Goal: Communication & Community: Answer question/provide support

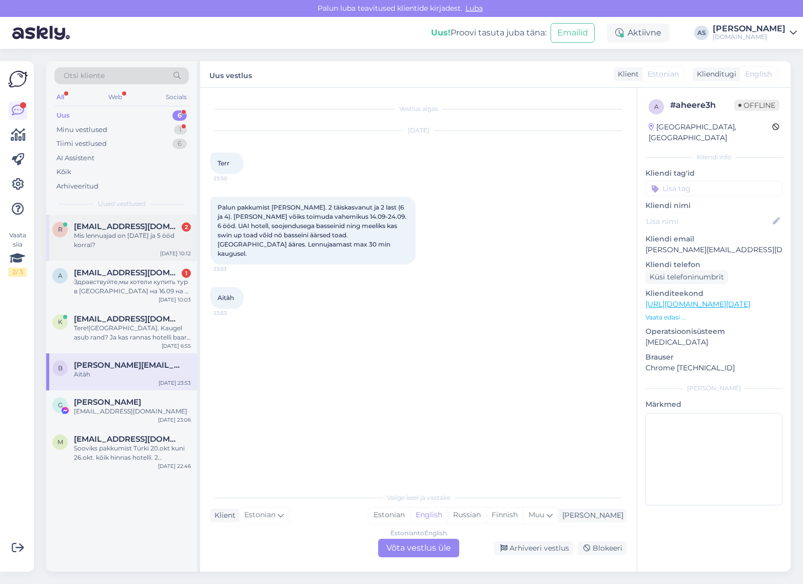
click at [132, 245] on div "Mis lennuajad on [DATE] ja 5 ööd korral?" at bounding box center [132, 240] width 117 height 18
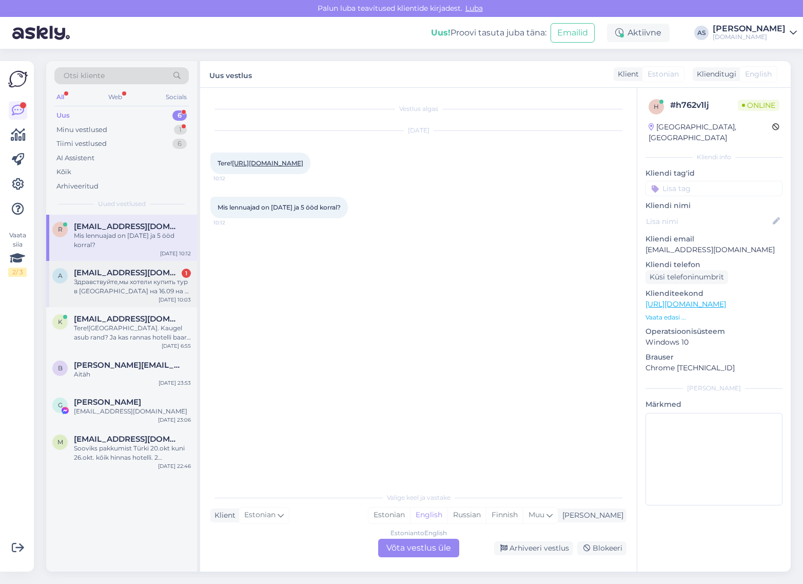
click at [141, 283] on div "Здравствуйте,мы хотели купить тур в [GEOGRAPHIC_DATA] на 16.09 на 2 их в гостин…" at bounding box center [132, 286] width 117 height 18
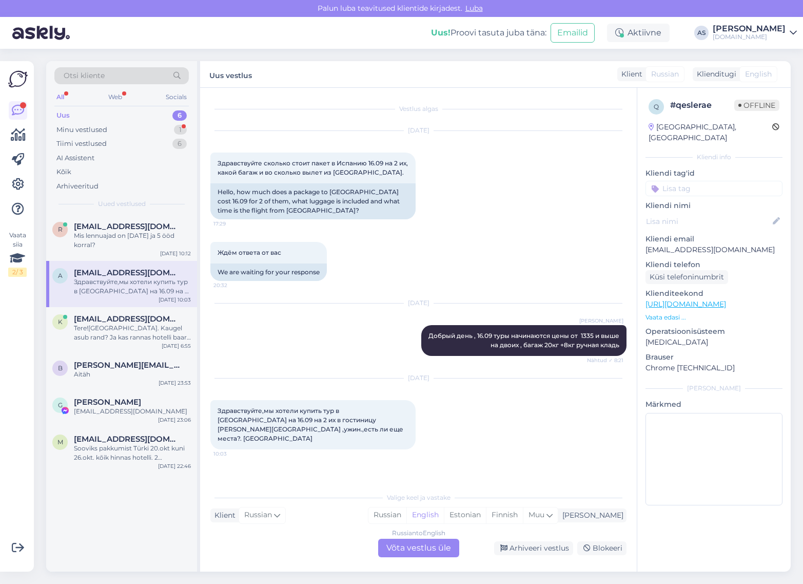
click at [416, 552] on div "Russian to English Võta vestlus üle" at bounding box center [418, 547] width 81 height 18
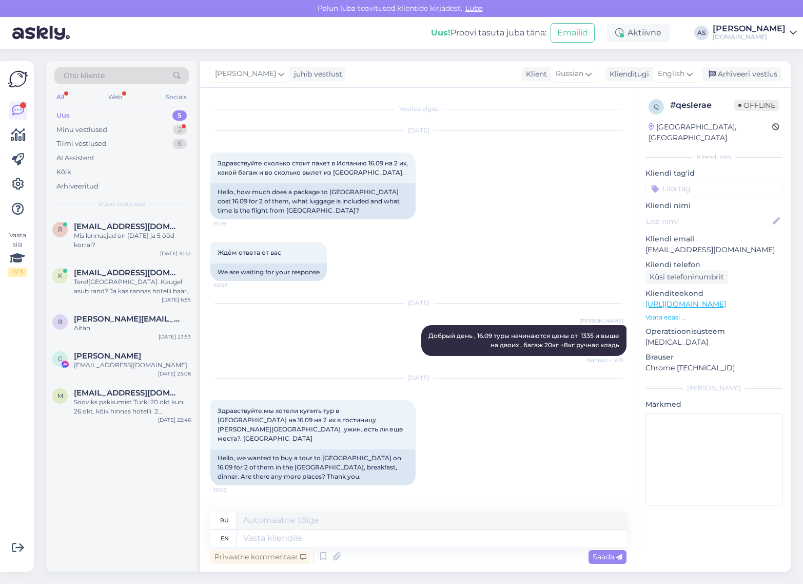
click at [302, 83] on div "[PERSON_NAME] juhib vestlust Klient Russian Klienditugi English es Chinese Esto…" at bounding box center [495, 74] width 591 height 27
click at [303, 72] on div "juhib vestlust" at bounding box center [316, 74] width 52 height 11
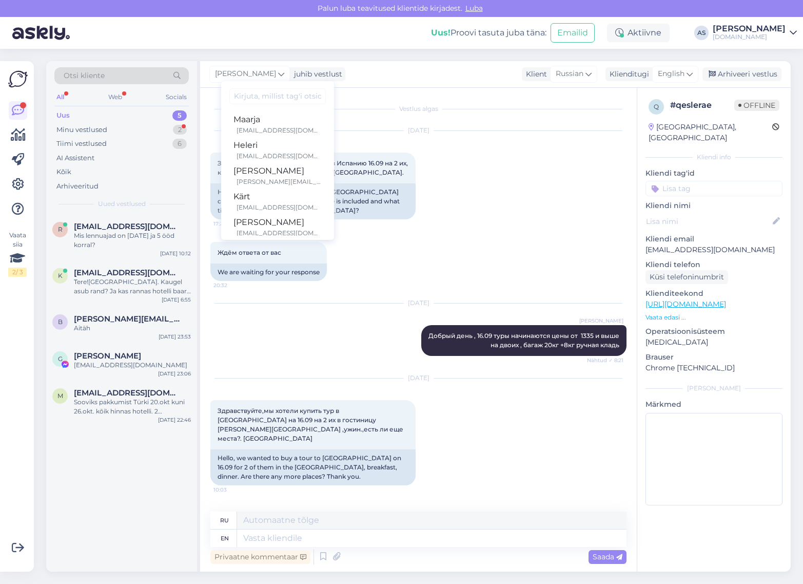
click at [284, 108] on ul "[PERSON_NAME] [PERSON_NAME][EMAIL_ADDRESS][DOMAIN_NAME] Heleri [EMAIL_ADDRESS][…" at bounding box center [277, 171] width 113 height 128
click at [285, 98] on input at bounding box center [277, 96] width 96 height 16
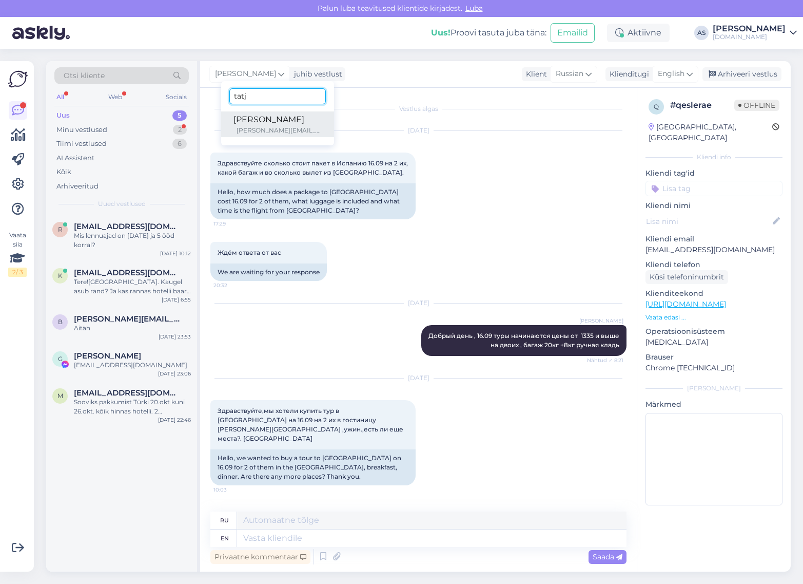
type input "tatj"
click at [278, 120] on div "[PERSON_NAME]" at bounding box center [278, 119] width 88 height 12
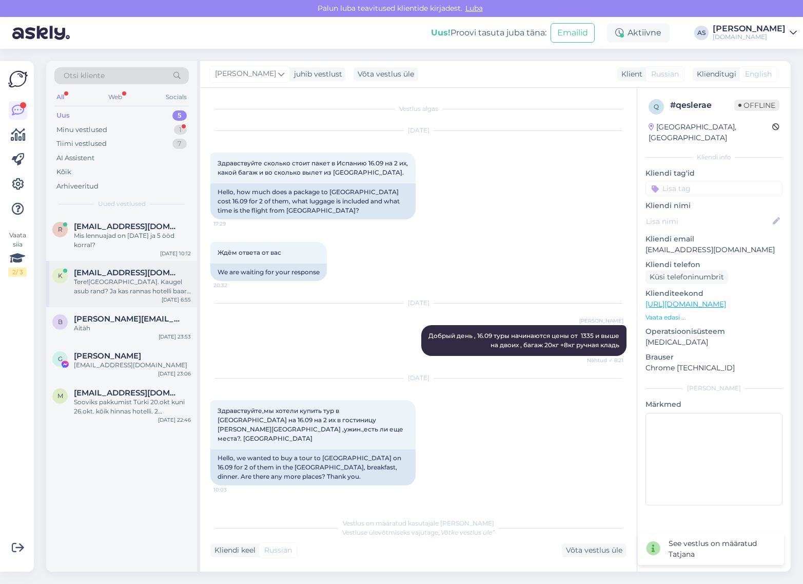
click at [144, 288] on div "Tere![GEOGRAPHIC_DATA]. Kaugel asub rand? Ja kas rannas hotelli baar on kohalik…" at bounding box center [132, 286] width 117 height 18
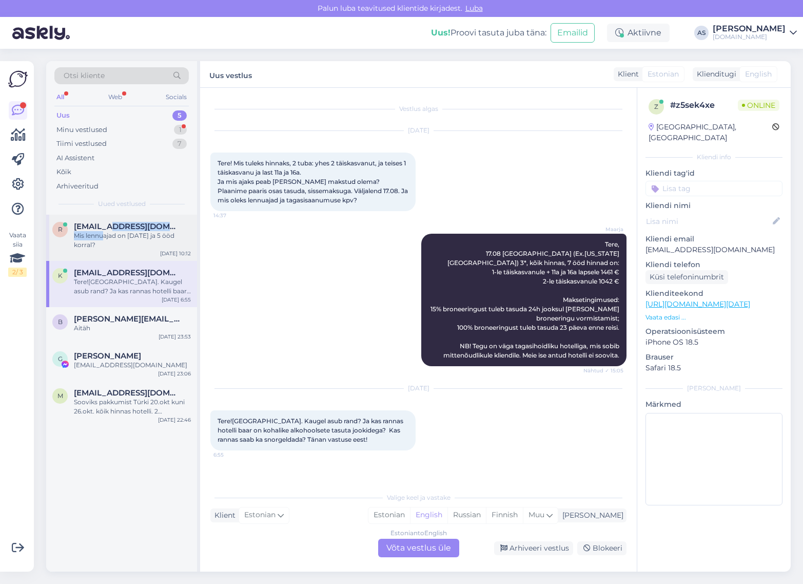
click at [104, 230] on div "[EMAIL_ADDRESS][DOMAIN_NAME] Mis lennuajad on [DATE] ja 5 ööd korral?" at bounding box center [132, 236] width 117 height 28
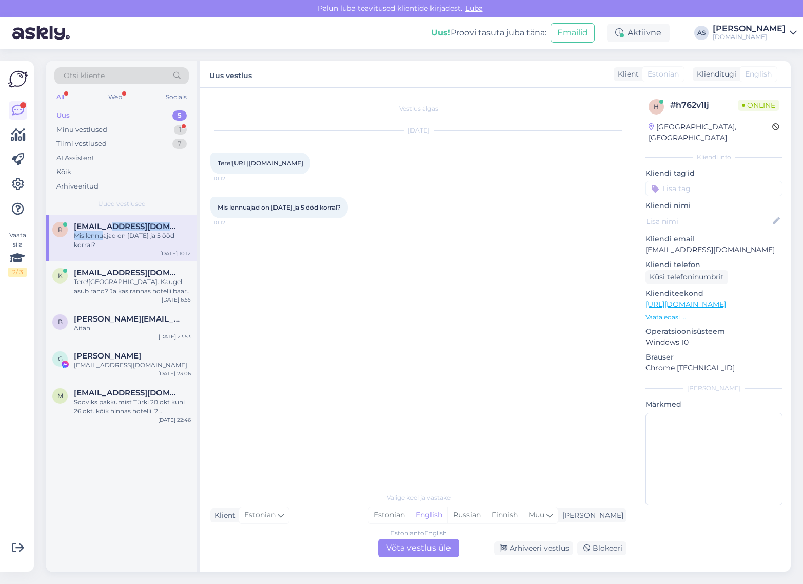
click at [254, 167] on link "[URL][DOMAIN_NAME]" at bounding box center [267, 163] width 71 height 8
drag, startPoint x: 714, startPoint y: 241, endPoint x: 643, endPoint y: 241, distance: 71.3
click at [643, 241] on div "h # h762v1lj Online [GEOGRAPHIC_DATA], [GEOGRAPHIC_DATA] Kliendi info Kliendi t…" at bounding box center [713, 304] width 153 height 433
copy p "[EMAIL_ADDRESS][DOMAIN_NAME]"
click at [147, 129] on div "Minu vestlused 1" at bounding box center [121, 130] width 134 height 14
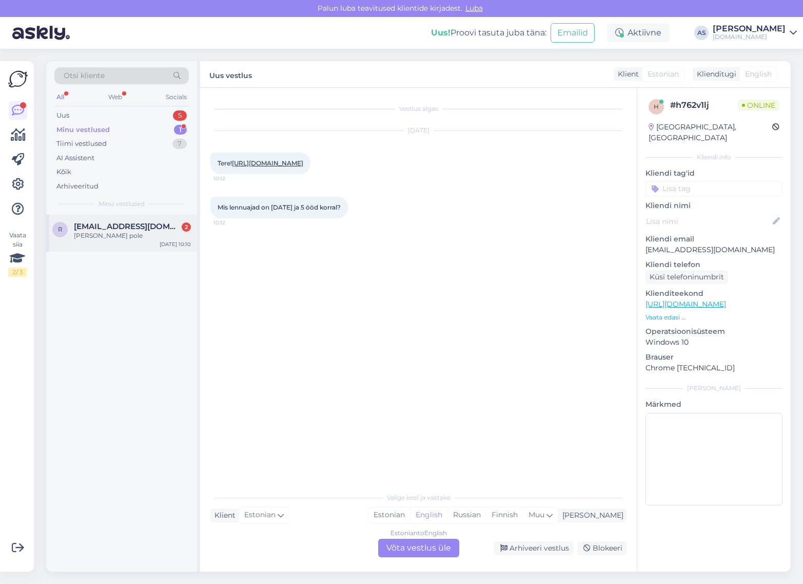
click at [135, 238] on div "[PERSON_NAME] pole" at bounding box center [132, 235] width 117 height 9
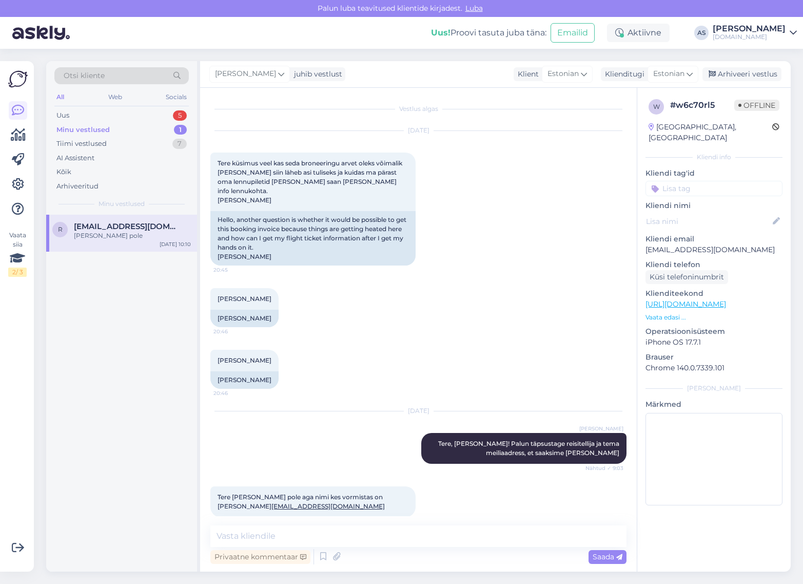
scroll to position [46, 0]
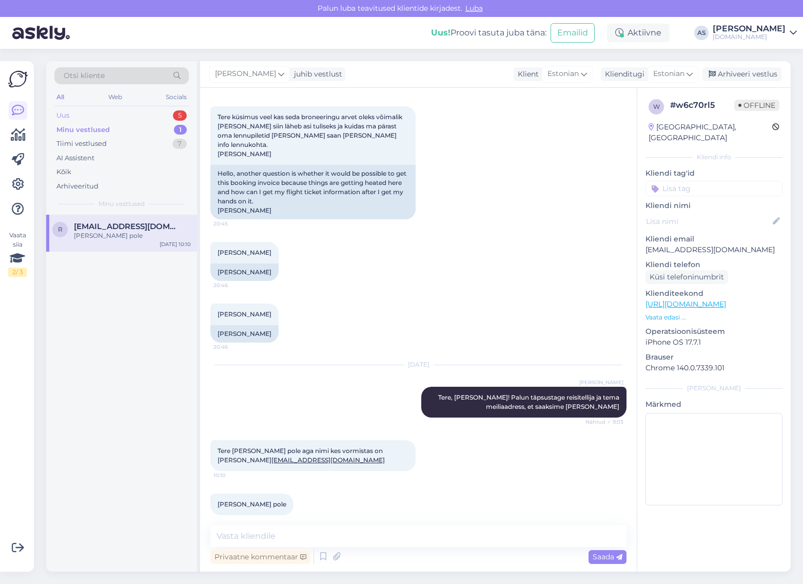
click at [112, 119] on div "Uus 5" at bounding box center [121, 115] width 134 height 14
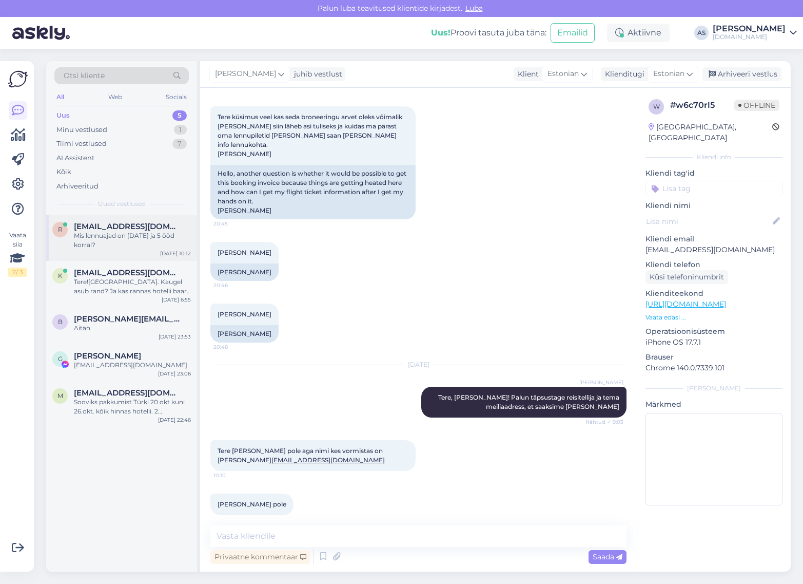
click at [140, 235] on div "Mis lennuajad on [DATE] ja 5 ööd korral?" at bounding box center [132, 240] width 117 height 18
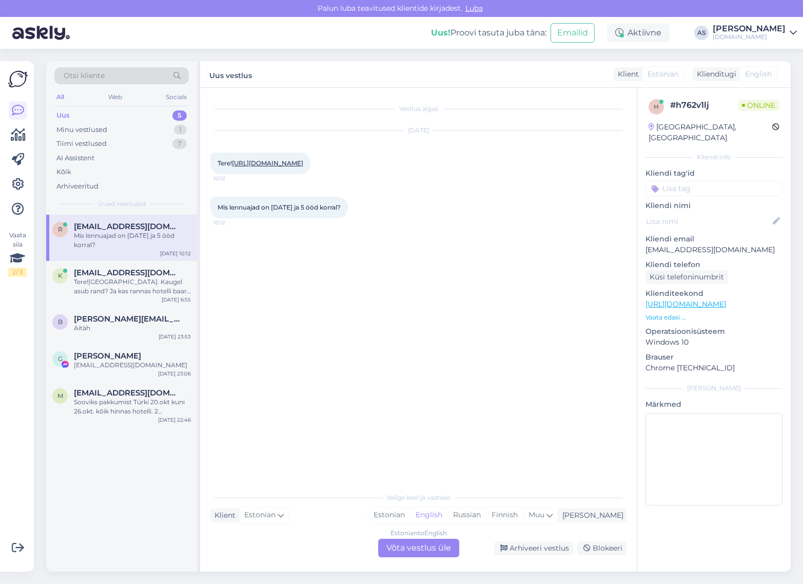
click at [409, 545] on div "Estonian to English Võta vestlus üle" at bounding box center [418, 547] width 81 height 18
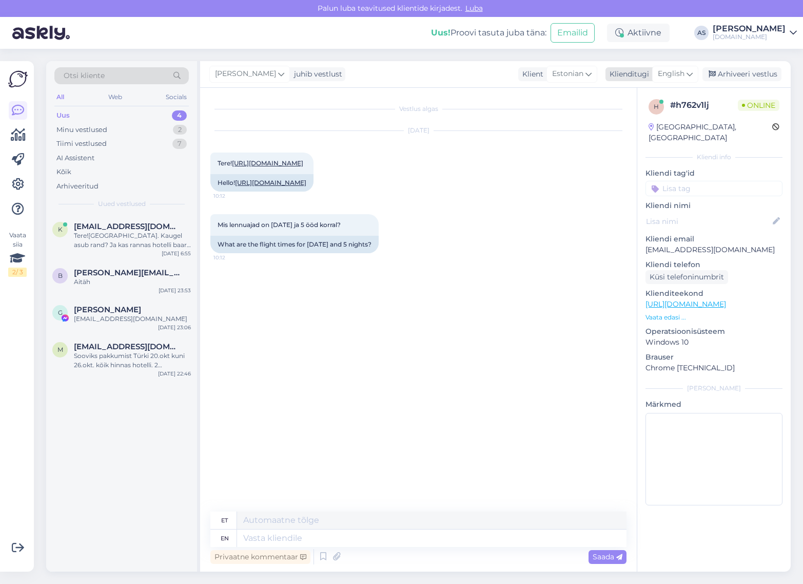
click at [676, 77] on span "English" at bounding box center [671, 73] width 27 height 11
click at [632, 142] on link "Estonian" at bounding box center [652, 136] width 113 height 16
click at [334, 533] on textarea at bounding box center [418, 536] width 416 height 22
paste textarea "Tere, Raivo Reisi lennuajad on allolevad (lennuajad võivad muutuda!): 23.02 [GE…"
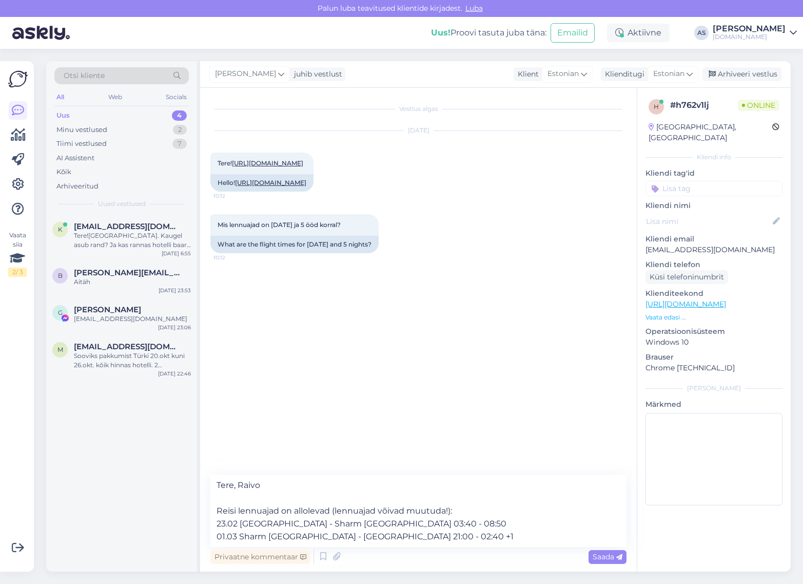
click at [679, 313] on p "Vaata edasi ..." at bounding box center [714, 317] width 137 height 9
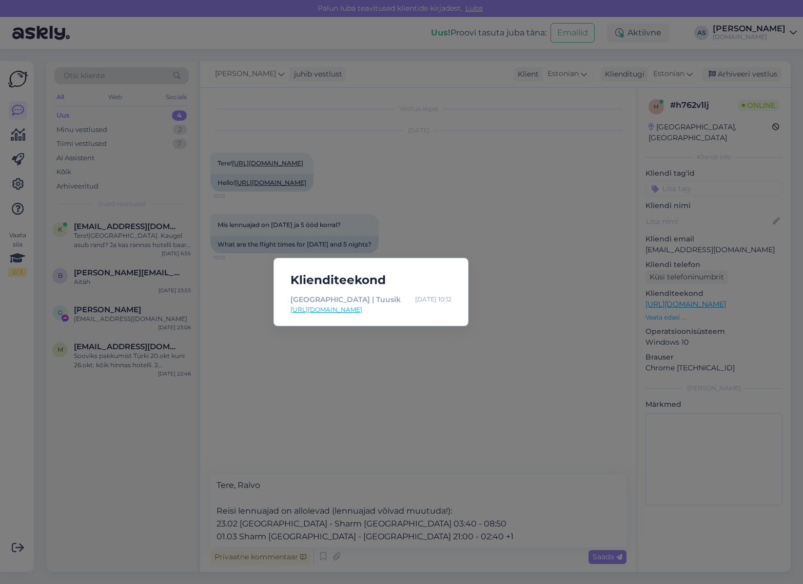
click at [364, 311] on link "[URL][DOMAIN_NAME]" at bounding box center [371, 309] width 161 height 9
drag, startPoint x: 517, startPoint y: 184, endPoint x: 512, endPoint y: 182, distance: 5.9
click at [517, 184] on div "Klienditeekond [GEOGRAPHIC_DATA] | Tuusik [DATE] 10:12 [URL][DOMAIN_NAME]" at bounding box center [401, 292] width 803 height 584
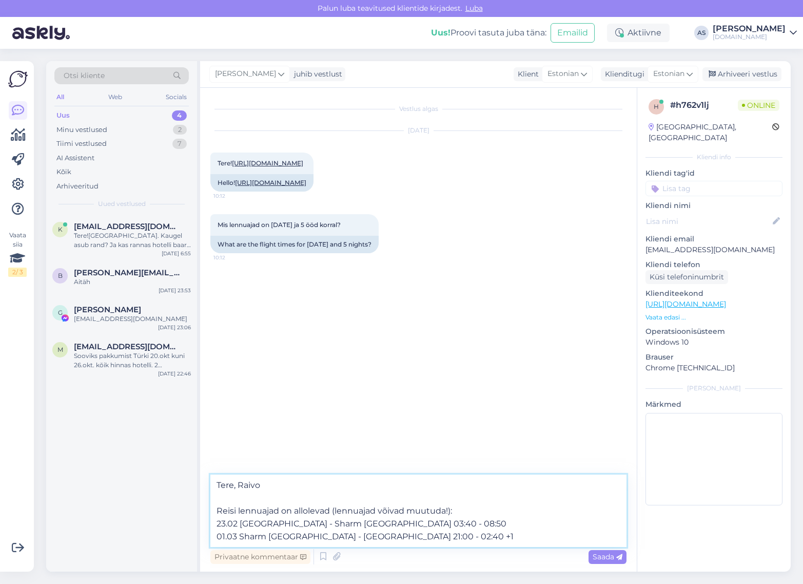
drag, startPoint x: 237, startPoint y: 537, endPoint x: 209, endPoint y: 539, distance: 27.8
click at [210, 539] on textarea "Tere, Raivo Reisi lennuajad on allolevad (lennuajad võivad muutuda!): 23.02 [GE…" at bounding box center [418, 510] width 416 height 72
click at [357, 539] on textarea "Tere, Raivo Reisi lennuajad on allolevad (lennuajad võivad muutuda!): 23.02 [GE…" at bounding box center [418, 510] width 416 height 72
drag, startPoint x: 381, startPoint y: 542, endPoint x: 393, endPoint y: 542, distance: 11.3
click at [393, 542] on textarea "Tere, Raivo Reisi lennuajad on allolevad (lennuajad võivad muutuda!): 23.02 [GE…" at bounding box center [418, 510] width 416 height 72
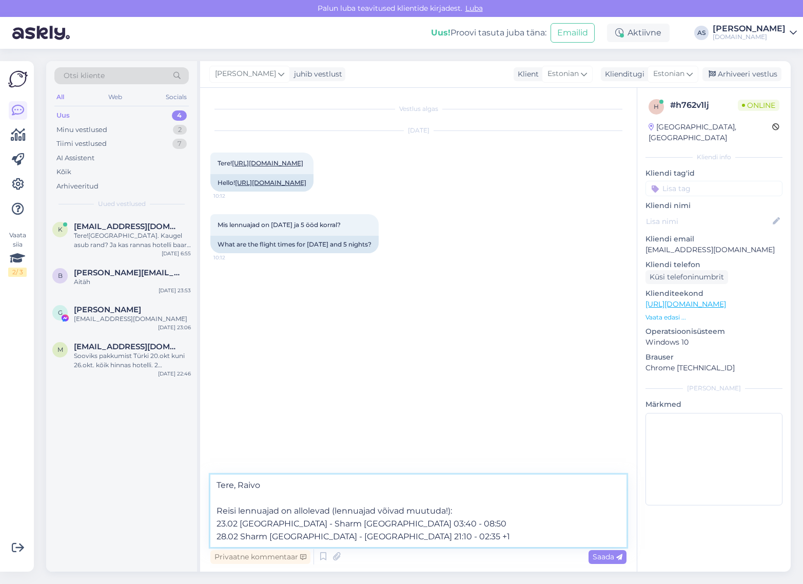
type textarea "Tere, Raivo Reisi lennuajad on allolevad (lennuajad võivad muutuda!): 23.02 [GE…"
click at [609, 555] on span "Saada" at bounding box center [608, 556] width 30 height 9
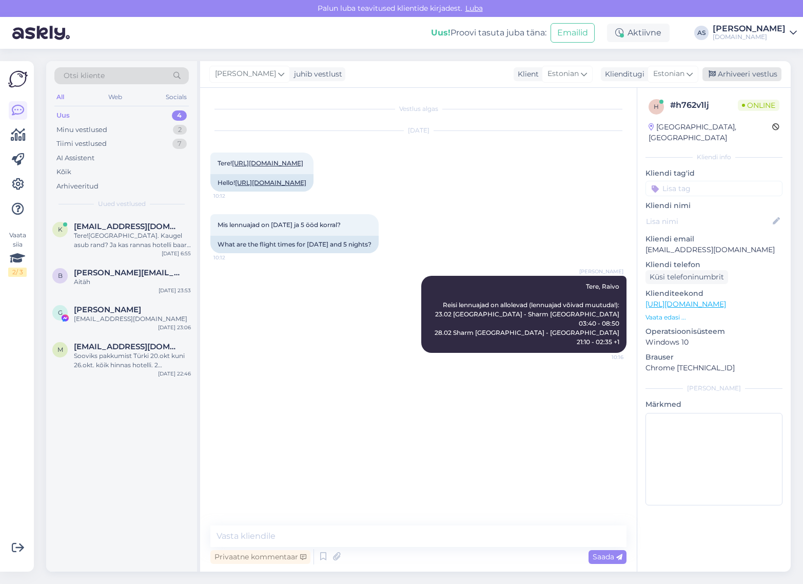
click at [765, 72] on div "Arhiveeri vestlus" at bounding box center [742, 74] width 79 height 14
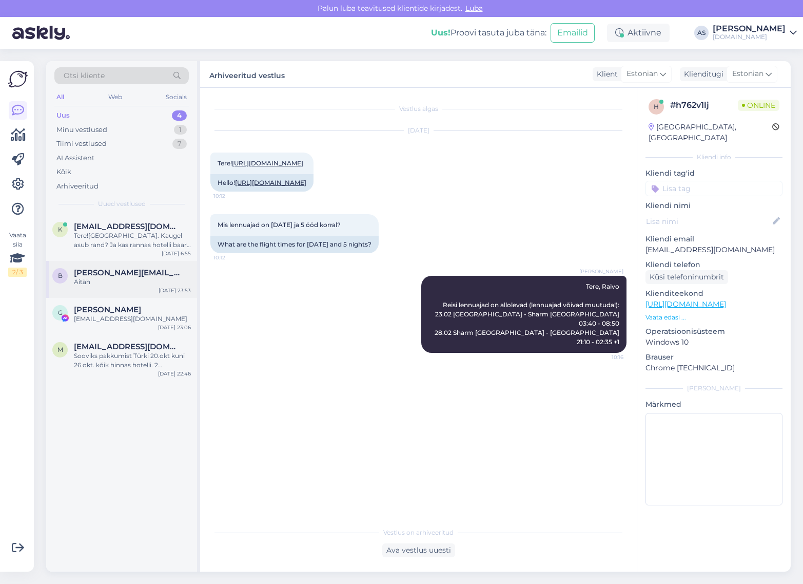
click at [117, 292] on div "b [PERSON_NAME][EMAIL_ADDRESS][DOMAIN_NAME] Aitäh [DATE] 23:53" at bounding box center [121, 279] width 151 height 37
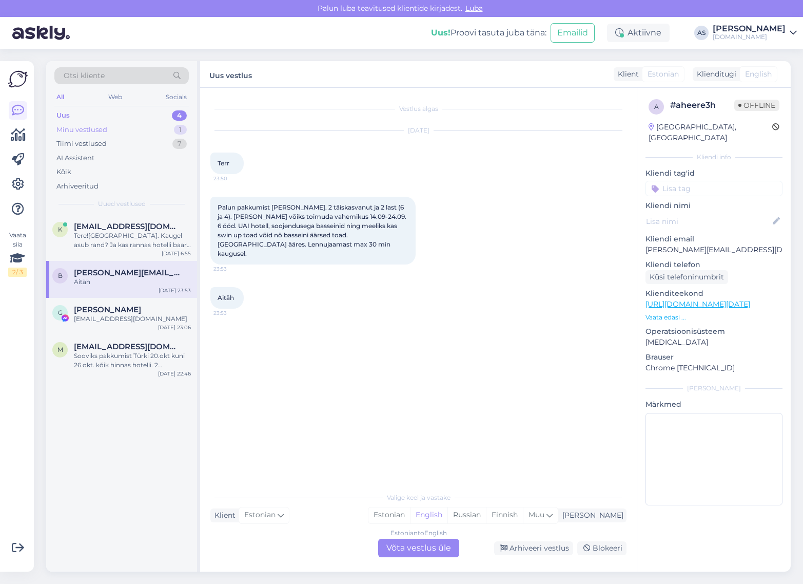
click at [166, 128] on div "Minu vestlused 1" at bounding box center [121, 130] width 134 height 14
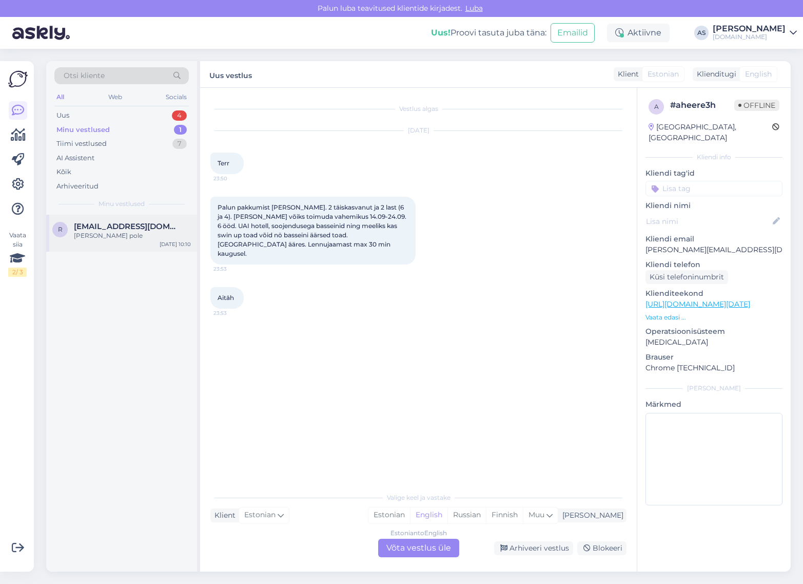
click at [157, 244] on div "r [EMAIL_ADDRESS][DOMAIN_NAME] [PERSON_NAME] pole [DATE] 10:10" at bounding box center [121, 233] width 151 height 37
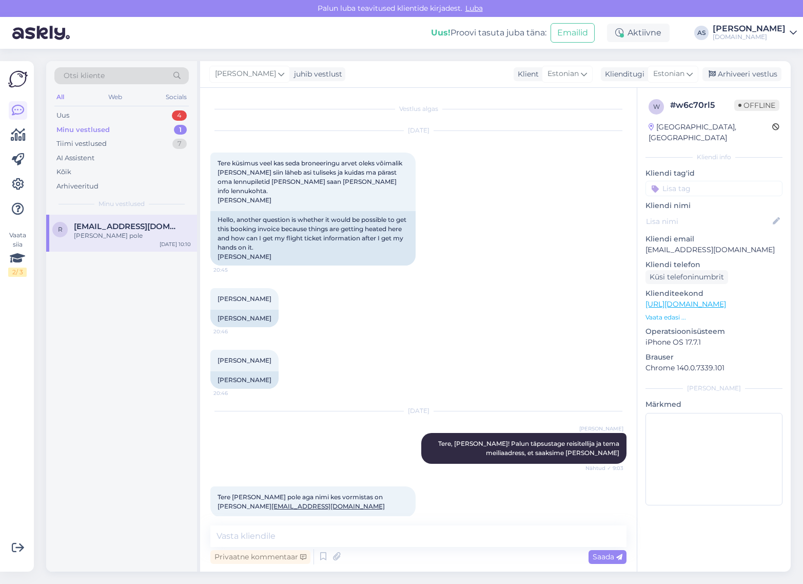
scroll to position [46, 0]
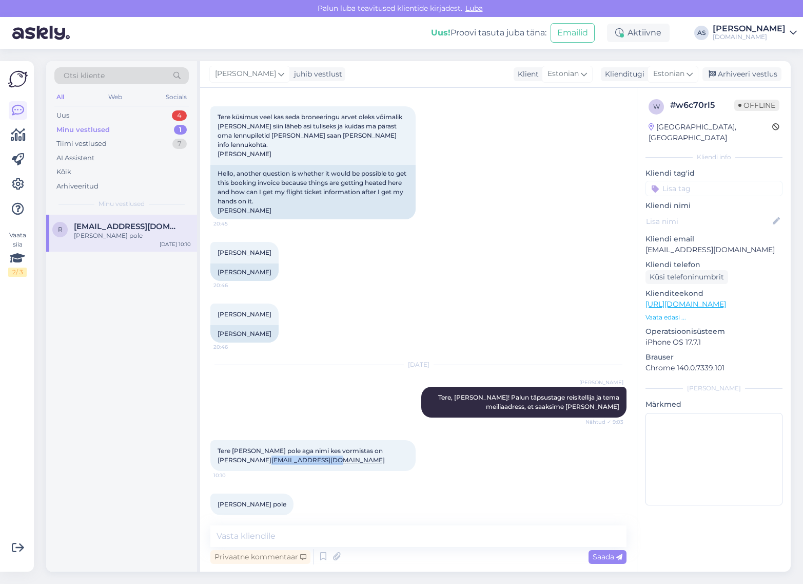
drag, startPoint x: 287, startPoint y: 454, endPoint x: 209, endPoint y: 450, distance: 78.6
click at [209, 450] on div "Vestlus algas [DATE] Tere küsimus veel kas seda broneeringu arvet oleks võimali…" at bounding box center [418, 329] width 437 height 483
copy link "[EMAIL_ADDRESS][DOMAIN_NAME]"
click at [342, 369] on div "[DATE] [PERSON_NAME] Tere, [PERSON_NAME]! Palun täpsustage reisitellija ja tema…" at bounding box center [418, 391] width 416 height 75
click at [297, 74] on div "juhib vestlust" at bounding box center [316, 74] width 52 height 11
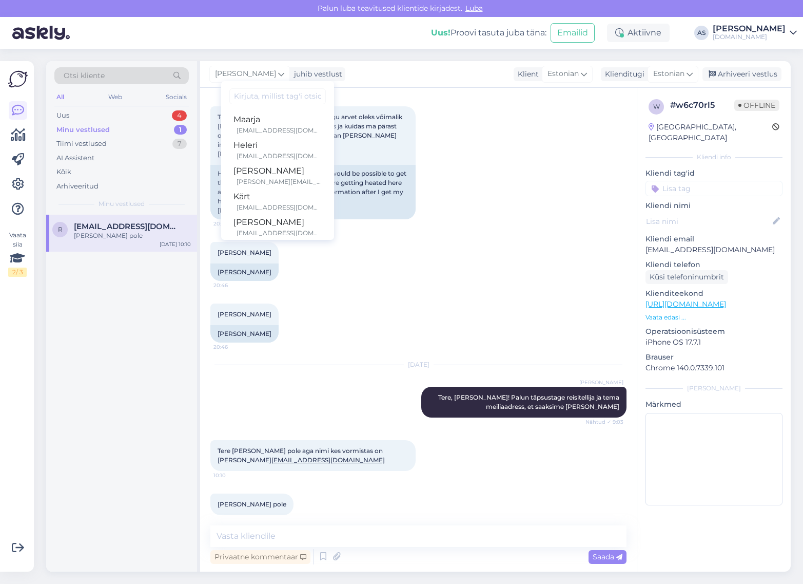
click at [278, 94] on input at bounding box center [277, 96] width 96 height 16
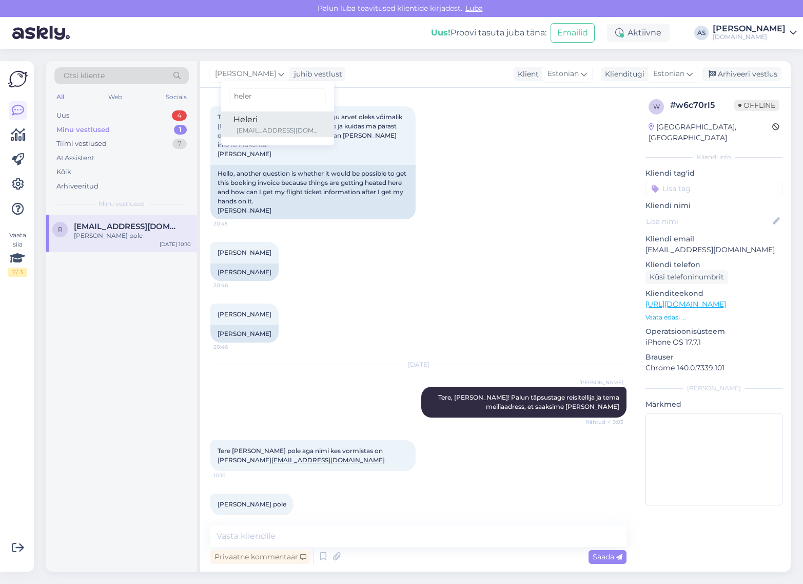
type input "heler"
click at [256, 126] on div "[EMAIL_ADDRESS][DOMAIN_NAME]" at bounding box center [279, 130] width 85 height 9
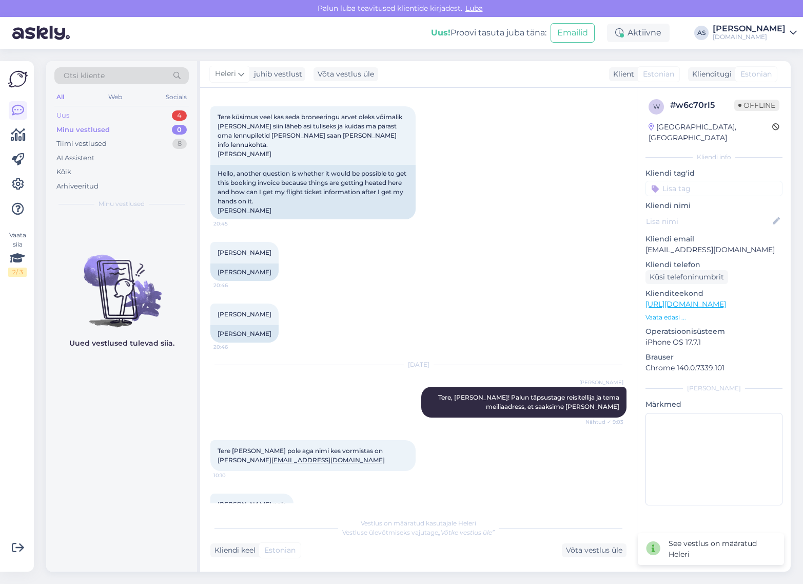
click at [131, 111] on div "Uus 4" at bounding box center [121, 115] width 134 height 14
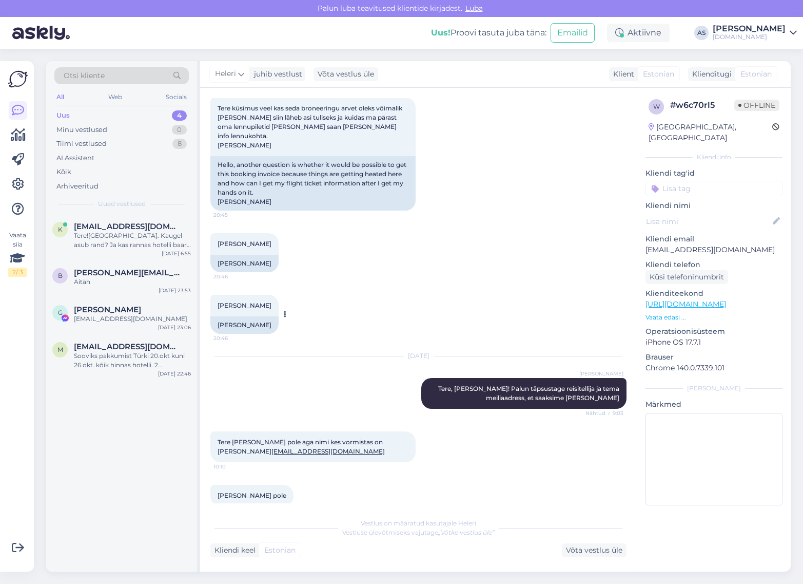
scroll to position [59, 0]
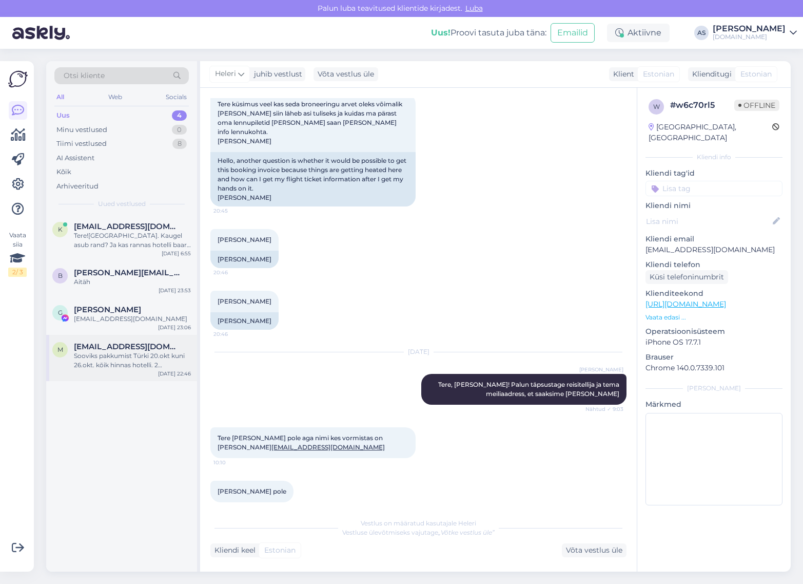
click at [141, 374] on div "m [EMAIL_ADDRESS][DOMAIN_NAME] Sooviks pakkumist Türki [DATE] kuni [DATE] kõik …" at bounding box center [121, 358] width 151 height 46
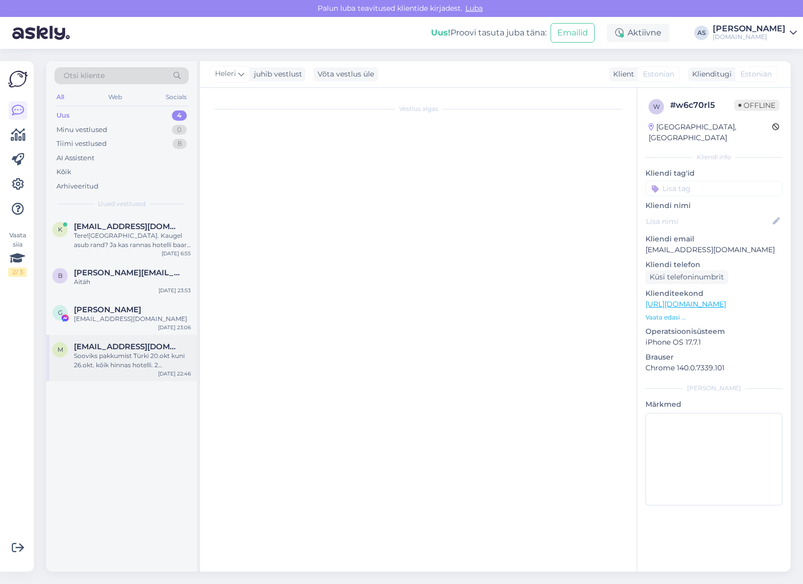
scroll to position [0, 0]
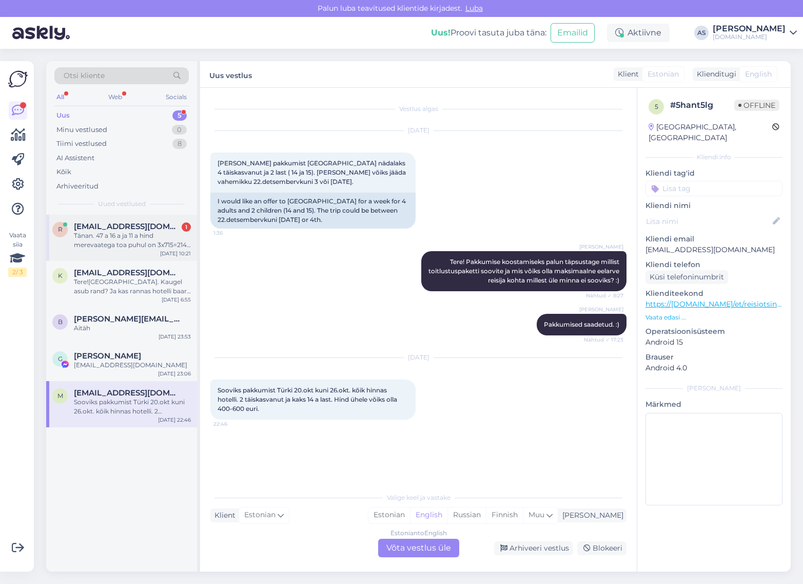
click at [121, 235] on div "Tänan. 47 a 16 a ja 11 a hind merevaatega toa puhul on 3x715=2145 €? Või sõltub…" at bounding box center [132, 240] width 117 height 18
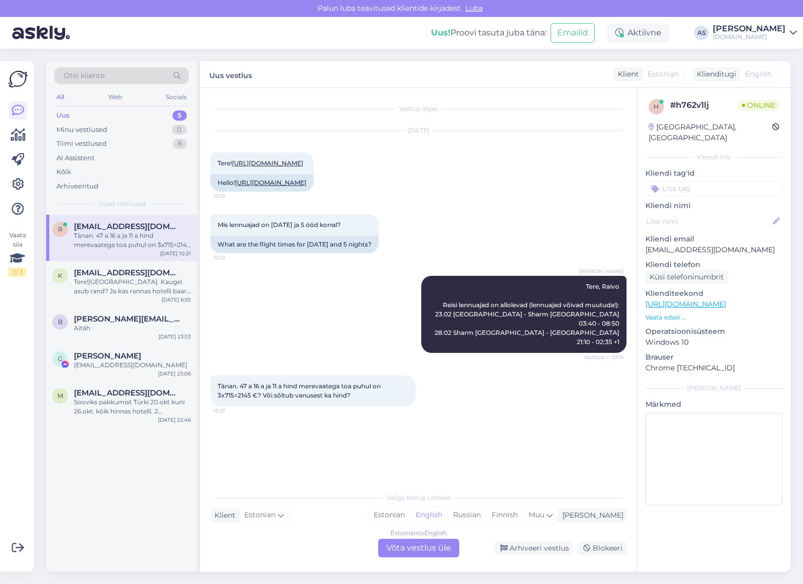
click at [414, 548] on div "Estonian to English Võta vestlus üle" at bounding box center [418, 547] width 81 height 18
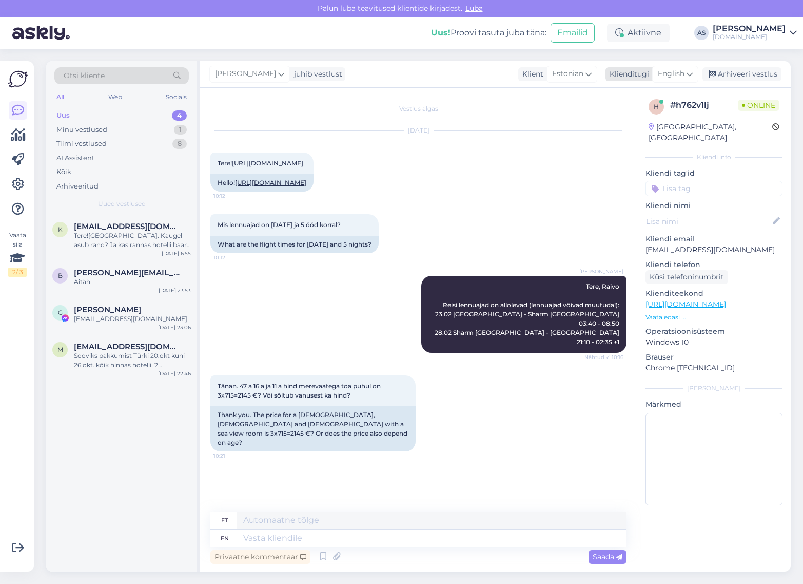
click at [670, 80] on div "English" at bounding box center [675, 74] width 46 height 16
click at [632, 139] on link "Estonian" at bounding box center [652, 136] width 113 height 16
click at [365, 529] on textarea at bounding box center [418, 536] width 416 height 22
type textarea "S"
paste textarea "Standard Room"
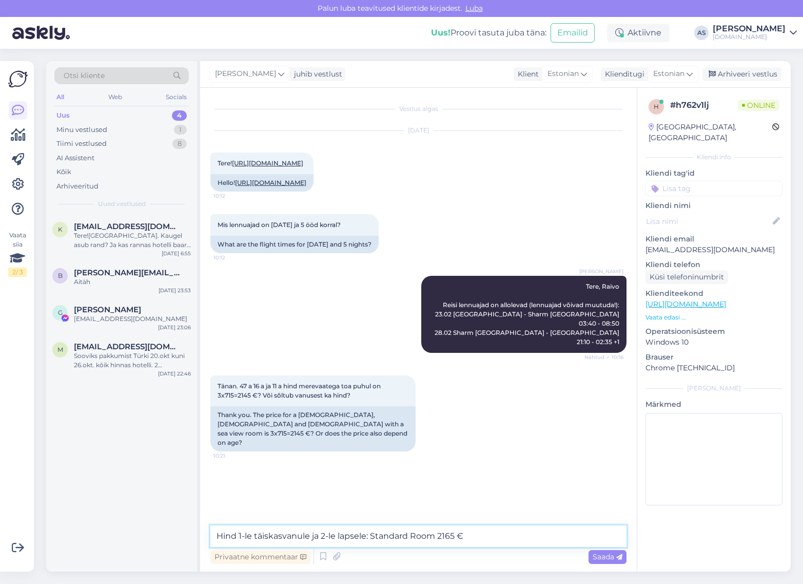
click at [366, 537] on textarea "Hind 1-le täiskasvanule ja 2-le lapsele: Standard Room 2165 €" at bounding box center [418, 536] width 416 height 22
type textarea "Hind 1-le täiskasvanule ja 2-le lapsele 23.02 väljumisele 5-ööks: Standard Room…"
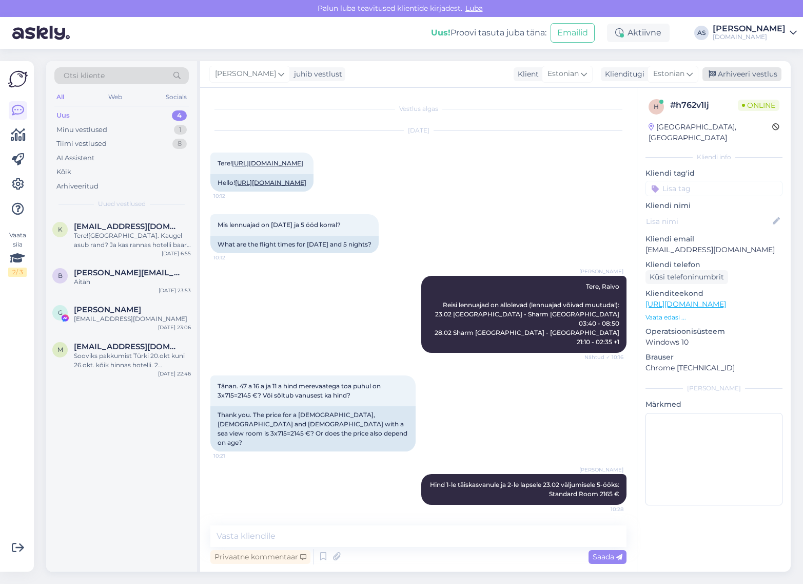
click at [753, 75] on div "Arhiveeri vestlus" at bounding box center [742, 74] width 79 height 14
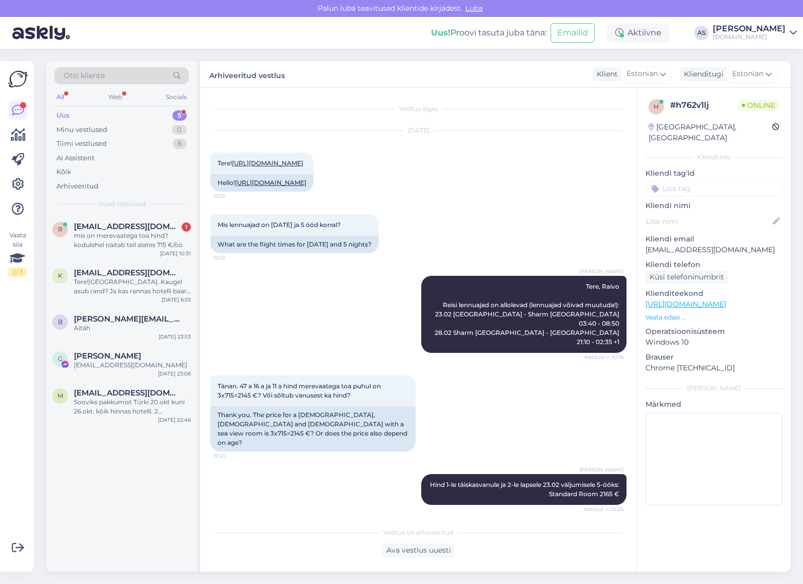
scroll to position [47, 0]
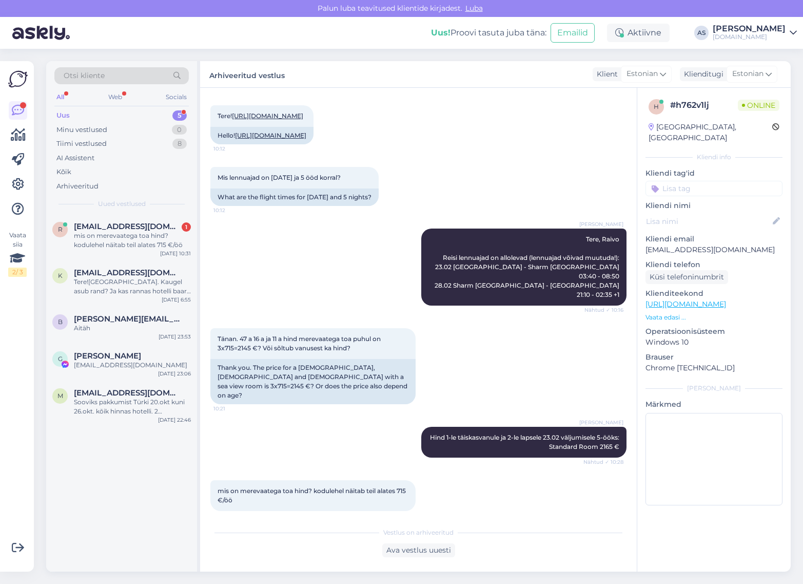
click at [149, 213] on div "Otsi kliente All Web Socials Uus 5 Minu vestlused 0 Tiimi vestlused 8 AI Assist…" at bounding box center [121, 137] width 151 height 153
click at [146, 227] on span "[EMAIL_ADDRESS][DOMAIN_NAME]" at bounding box center [127, 226] width 107 height 9
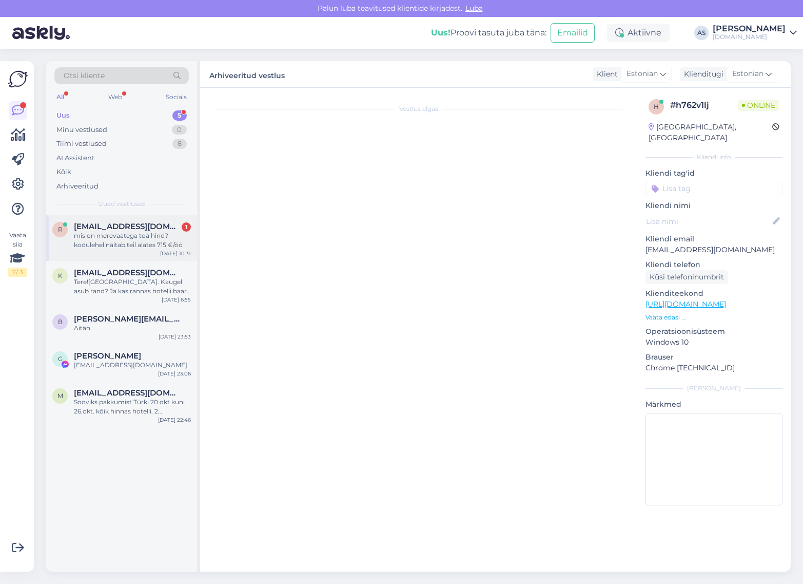
scroll to position [82, 0]
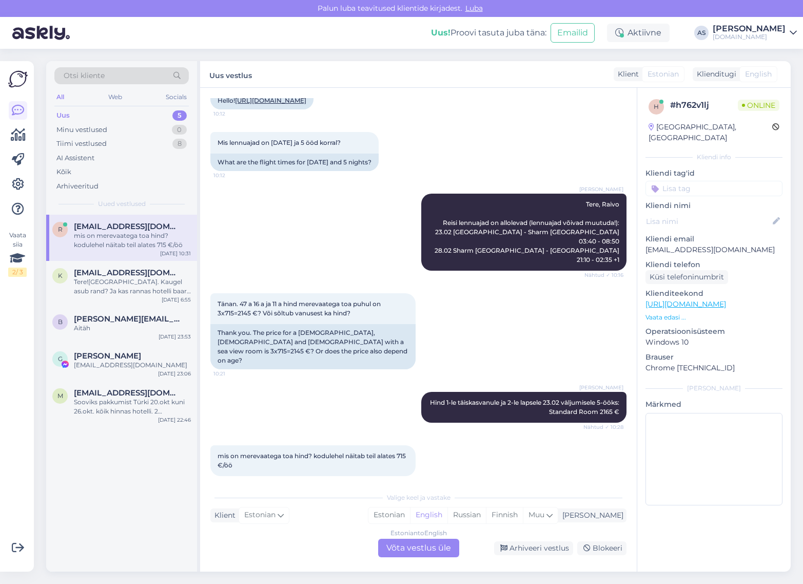
click at [434, 543] on div "Estonian to English Võta vestlus üle" at bounding box center [418, 547] width 81 height 18
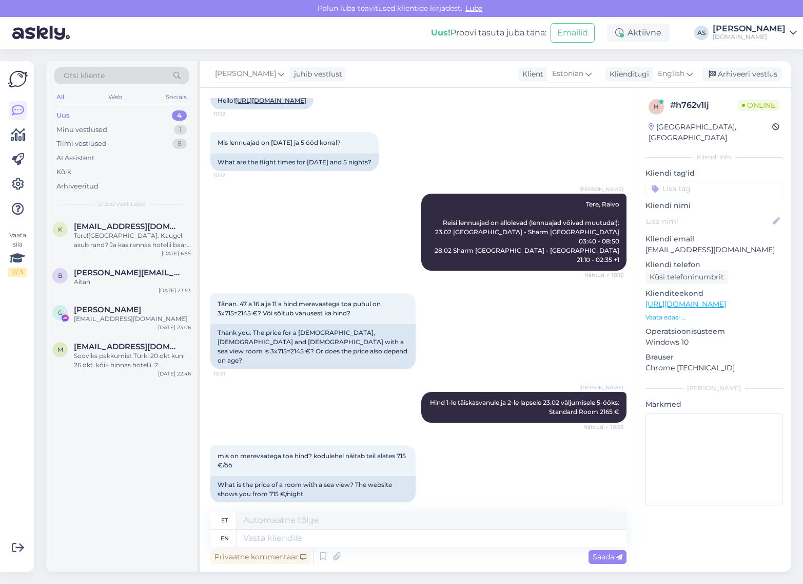
scroll to position [84, 0]
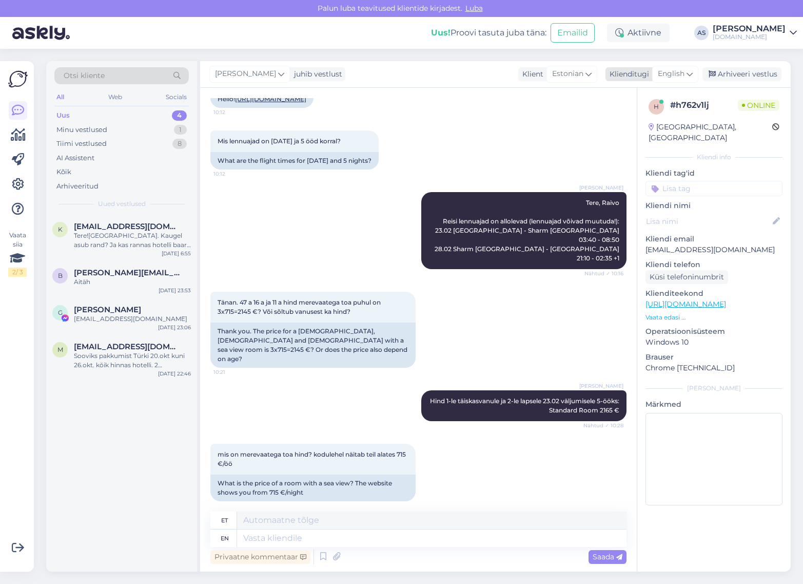
click at [675, 72] on span "English" at bounding box center [671, 73] width 27 height 11
click at [643, 132] on link "Estonian" at bounding box center [652, 136] width 113 height 16
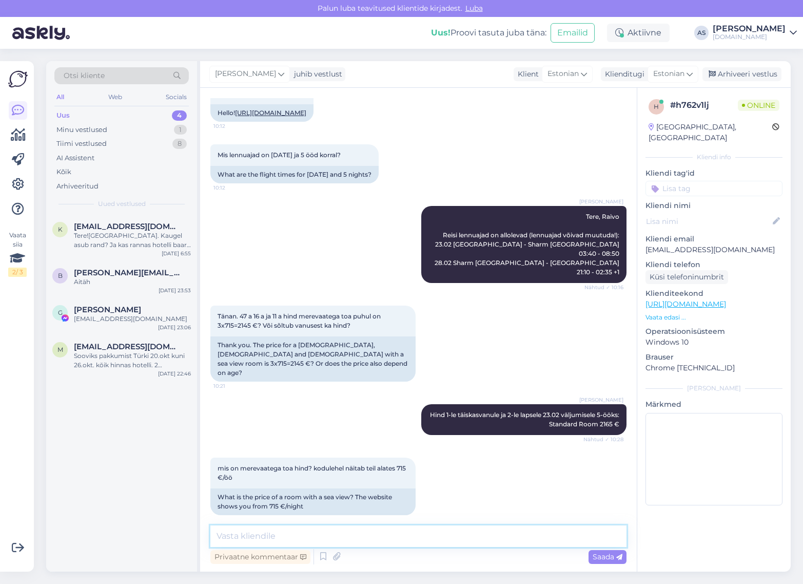
click at [377, 530] on textarea at bounding box center [418, 536] width 416 height 22
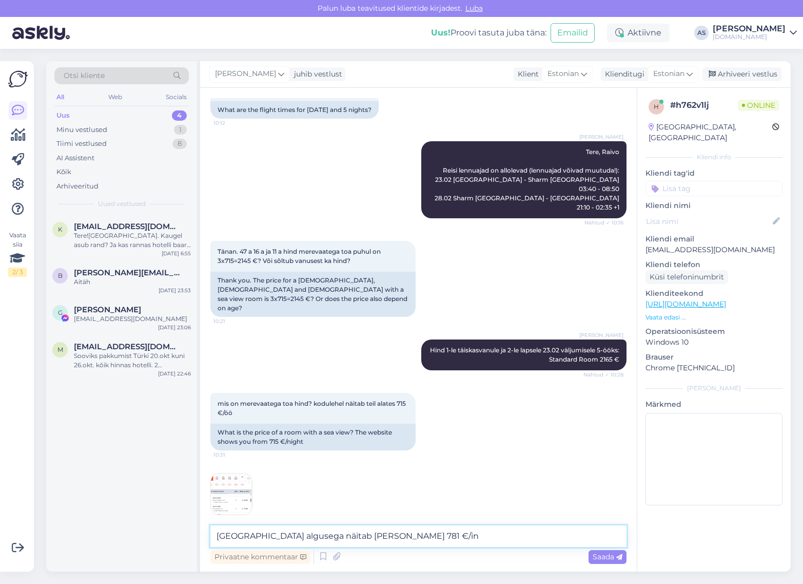
click at [403, 536] on textarea "[GEOGRAPHIC_DATA] algusega näitab [PERSON_NAME] 781 €/in" at bounding box center [418, 536] width 416 height 22
click at [263, 479] on div "10:31" at bounding box center [418, 493] width 416 height 65
click at [227, 483] on img at bounding box center [231, 493] width 41 height 41
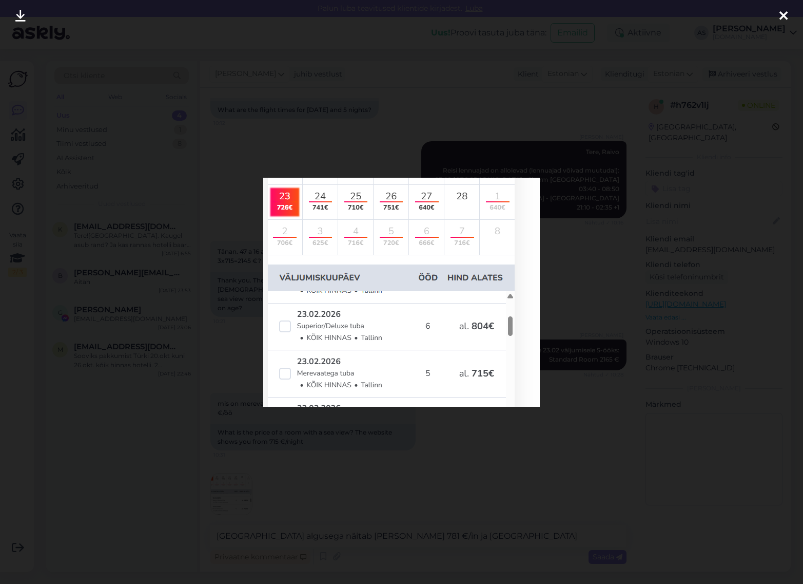
click at [384, 434] on div at bounding box center [401, 292] width 803 height 584
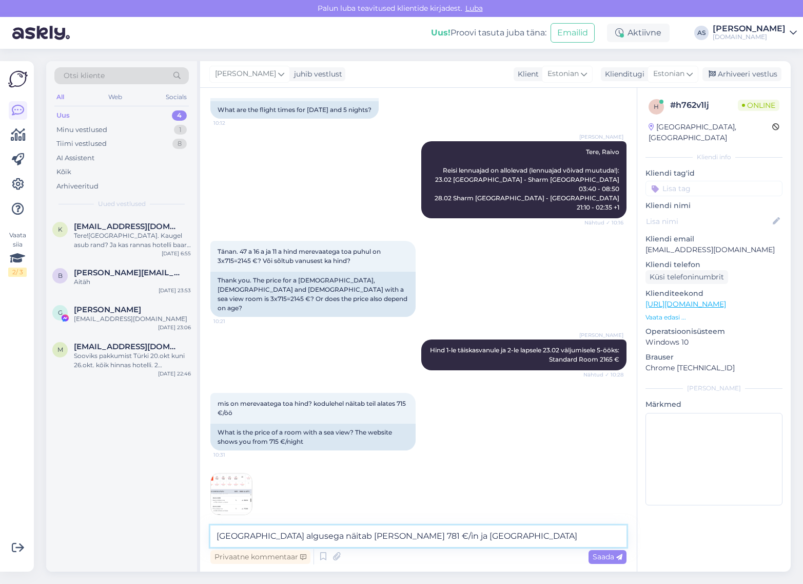
click at [360, 545] on textarea "[GEOGRAPHIC_DATA] algusega näitab [PERSON_NAME] 781 €/in ja [GEOGRAPHIC_DATA]" at bounding box center [418, 536] width 416 height 22
click at [429, 543] on textarea "[GEOGRAPHIC_DATA] algusega näitab [PERSON_NAME] 781 €/in ja [GEOGRAPHIC_DATA]" at bounding box center [418, 536] width 416 height 22
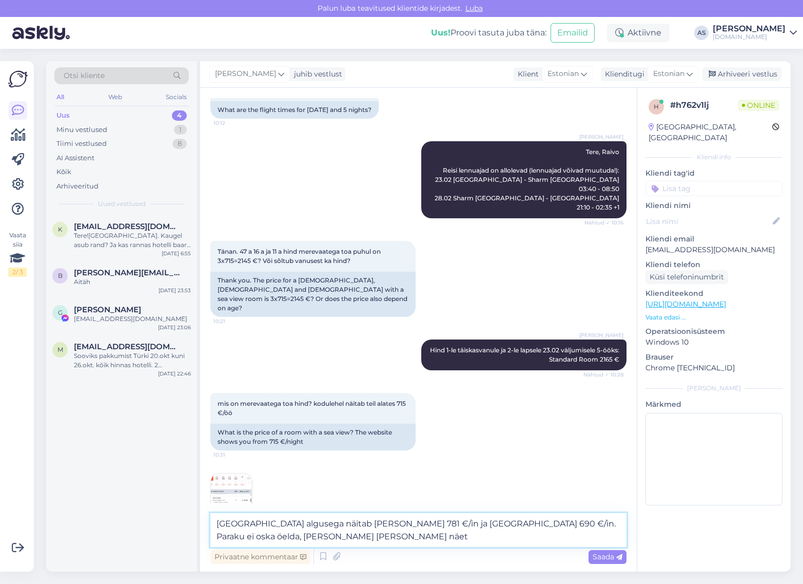
type textarea "[GEOGRAPHIC_DATA] algusega näitab [PERSON_NAME] 781 €/in ja [GEOGRAPHIC_DATA] 6…"
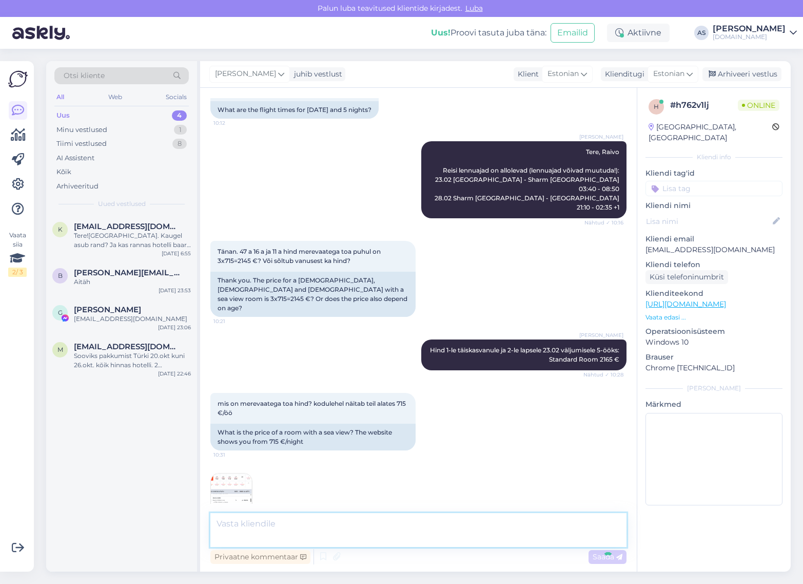
scroll to position [188, 0]
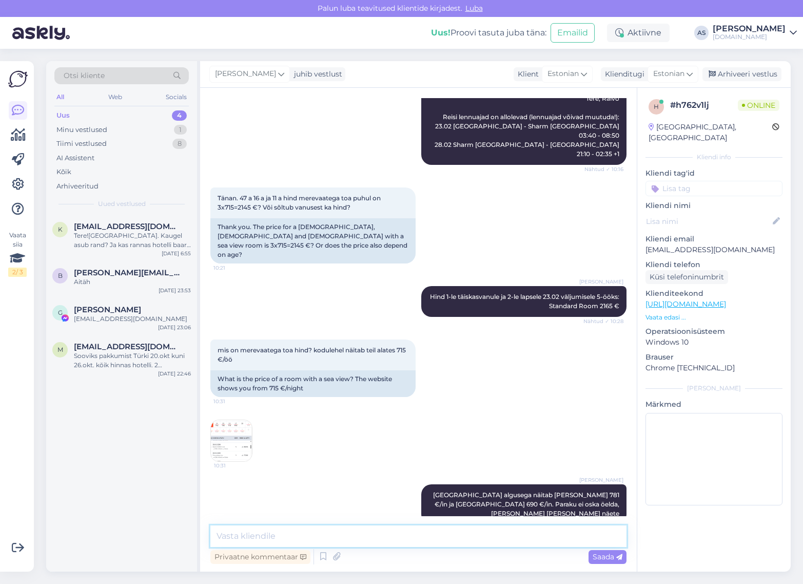
paste textarea "Superior Partial Sea View"
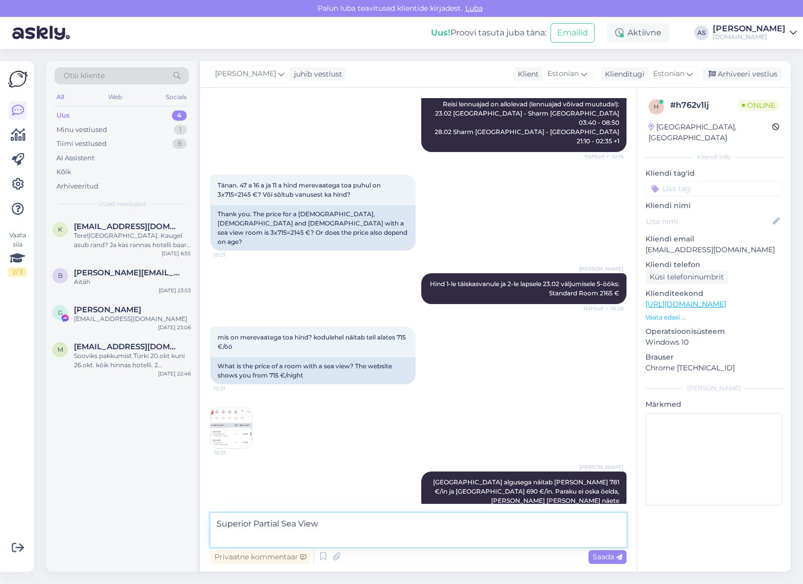
paste textarea "Marine Club Panoramic Sea View"
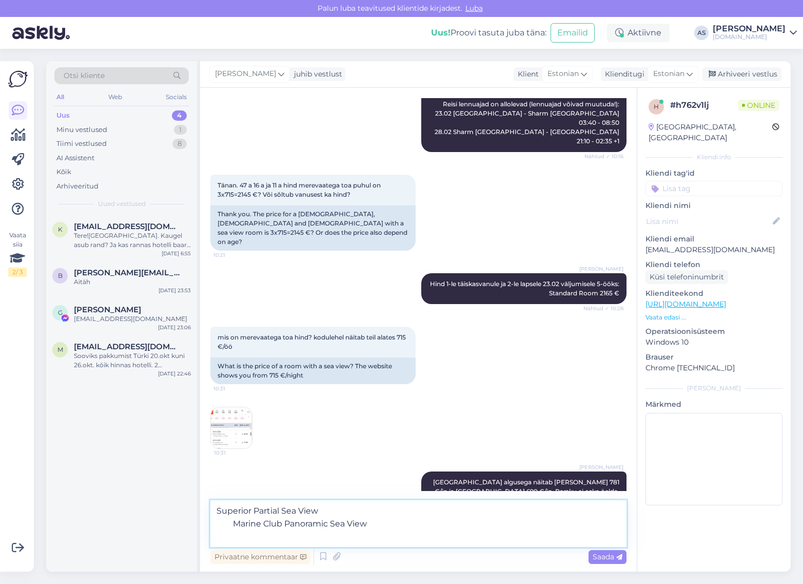
drag, startPoint x: 235, startPoint y: 524, endPoint x: 196, endPoint y: 524, distance: 38.5
click at [196, 524] on div "Otsi kliente All Web Socials Uus 4 Minu vestlused 1 Tiimi vestlused 8 AI Assist…" at bounding box center [418, 316] width 745 height 510
click at [360, 511] on textarea "Superior Partial Sea View Marine Club Panoramic Sea View" at bounding box center [418, 523] width 416 height 47
paste textarea "Deluxe Beach Front"
drag, startPoint x: 409, startPoint y: 516, endPoint x: 408, endPoint y: 524, distance: 7.7
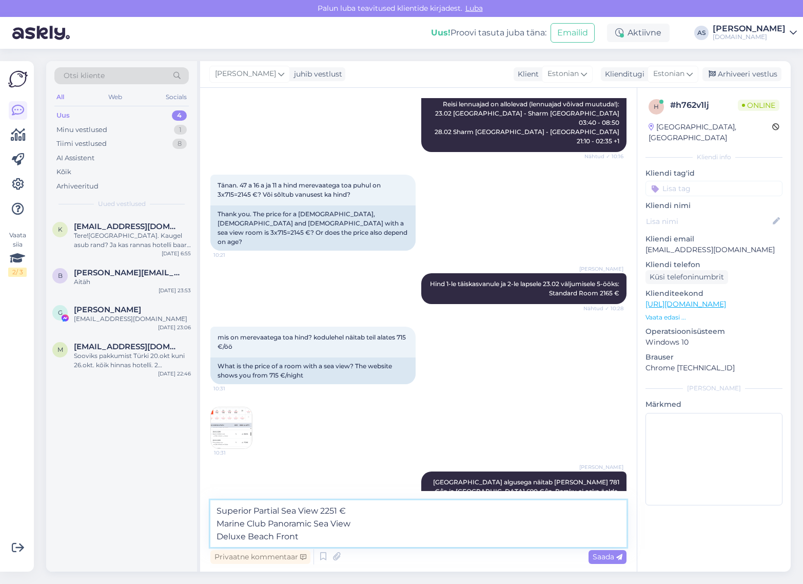
click at [409, 516] on textarea "Superior Partial Sea View 2251 € Marine Club Panoramic Sea View Deluxe Beach Fr…" at bounding box center [418, 523] width 416 height 47
click at [408, 525] on textarea "Superior Partial Sea View 2251 € Marine Club Panoramic Sea View Deluxe Beach Fr…" at bounding box center [418, 523] width 416 height 47
drag, startPoint x: 330, startPoint y: 511, endPoint x: 337, endPoint y: 511, distance: 7.2
click at [337, 511] on textarea "Superior Partial Sea View 2251 € Marine Club Panoramic Sea View 2265 € Deluxe B…" at bounding box center [418, 523] width 416 height 47
click at [322, 537] on textarea "Superior Partial Sea View 2215 € Marine Club Panoramic Sea View 2265 € Deluxe B…" at bounding box center [418, 523] width 416 height 47
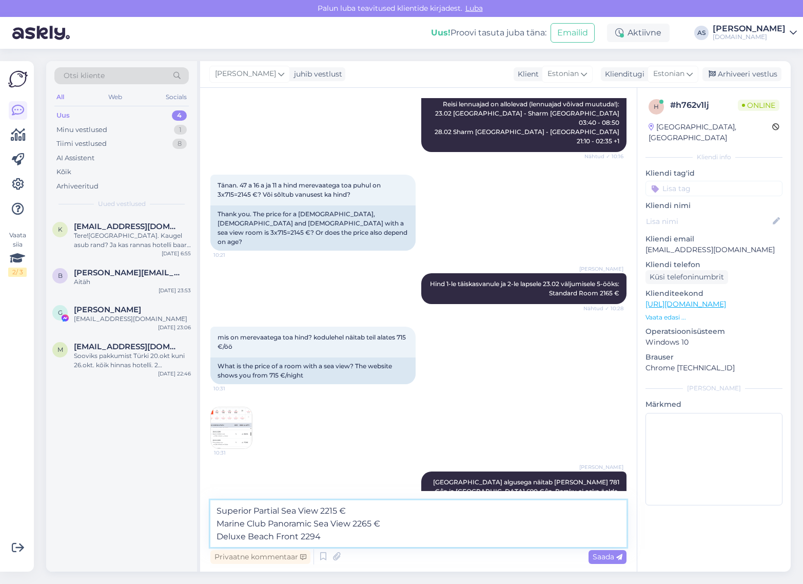
type textarea "Superior Partial Sea View 2215 € Marine Club Panoramic Sea View 2265 € Deluxe B…"
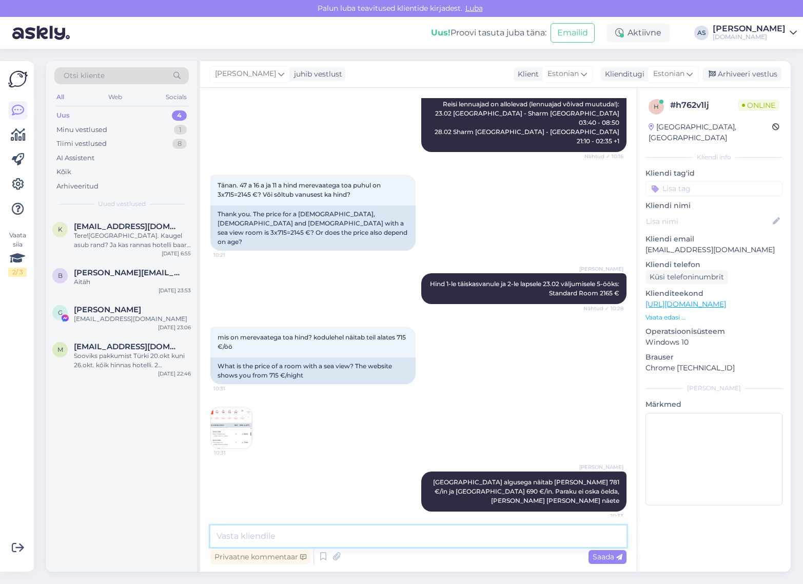
scroll to position [250, 0]
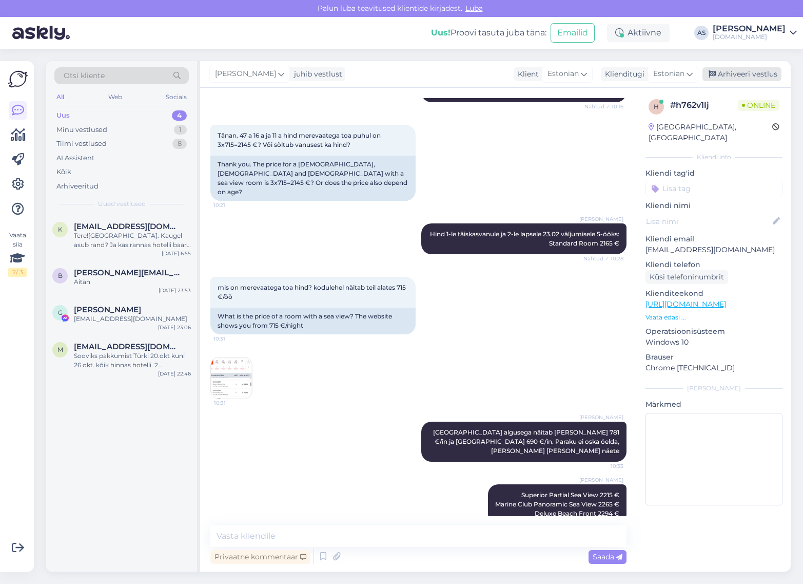
click at [728, 73] on div "Arhiveeri vestlus" at bounding box center [742, 74] width 79 height 14
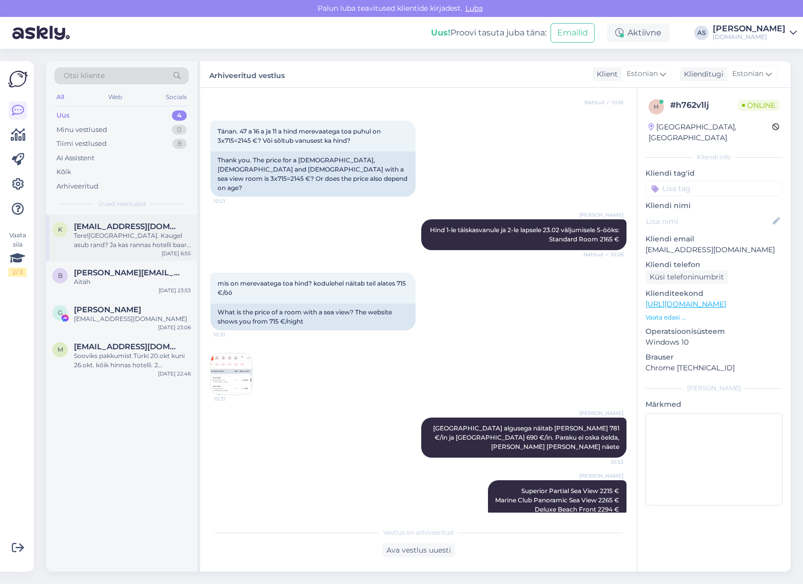
click at [146, 242] on div "Tere![GEOGRAPHIC_DATA]. Kaugel asub rand? Ja kas rannas hotelli baar on kohalik…" at bounding box center [132, 240] width 117 height 18
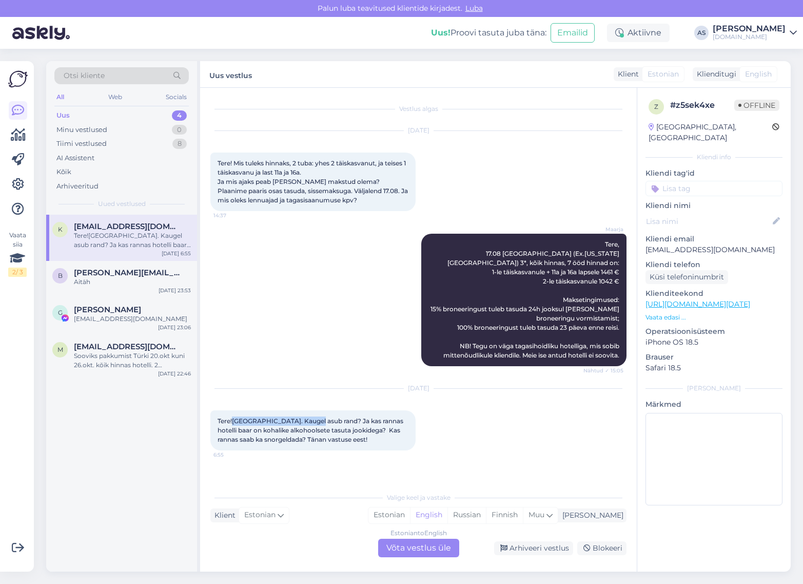
drag, startPoint x: 233, startPoint y: 420, endPoint x: 314, endPoint y: 422, distance: 81.6
click at [314, 422] on span "Tere![GEOGRAPHIC_DATA]. Kaugel asub rand? Ja kas rannas hotelli baar on kohalik…" at bounding box center [311, 430] width 187 height 26
copy span "[GEOGRAPHIC_DATA]"
click at [441, 555] on div "Estonian to English Võta vestlus üle" at bounding box center [418, 547] width 81 height 18
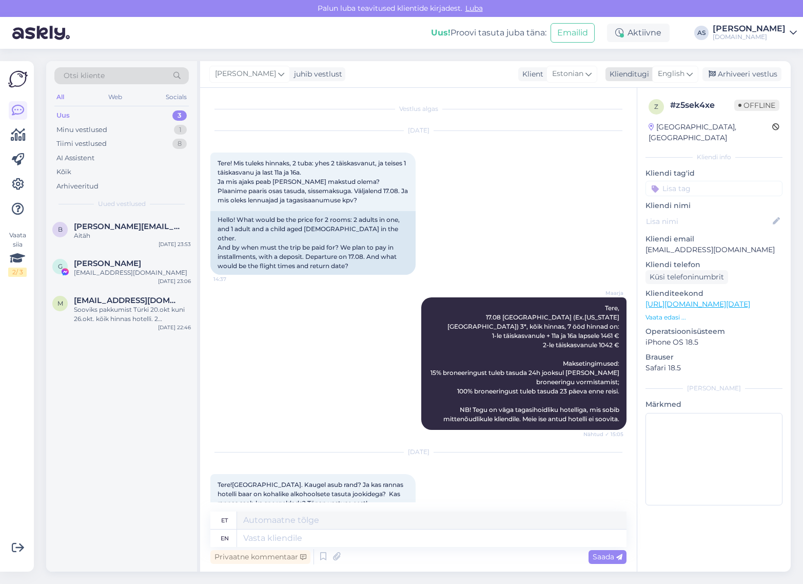
click at [676, 68] on span "English" at bounding box center [671, 73] width 27 height 11
click at [647, 133] on link "Estonian" at bounding box center [652, 136] width 113 height 16
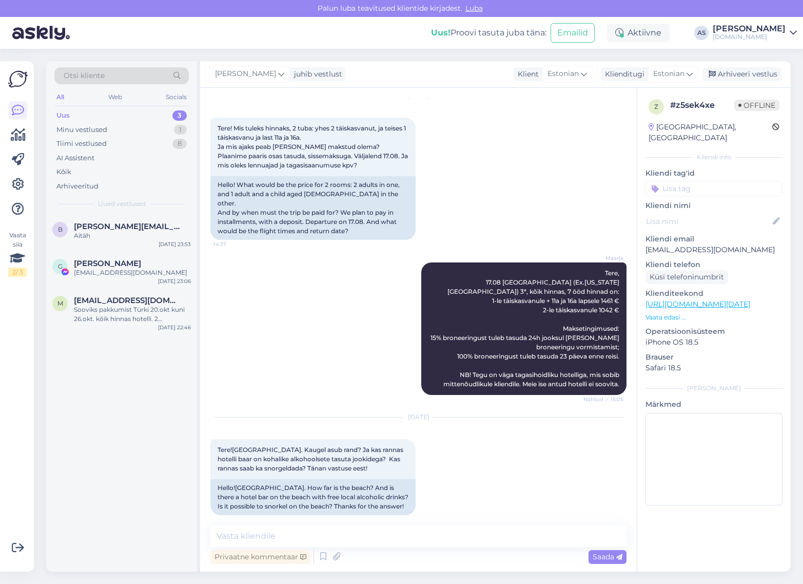
scroll to position [54, 0]
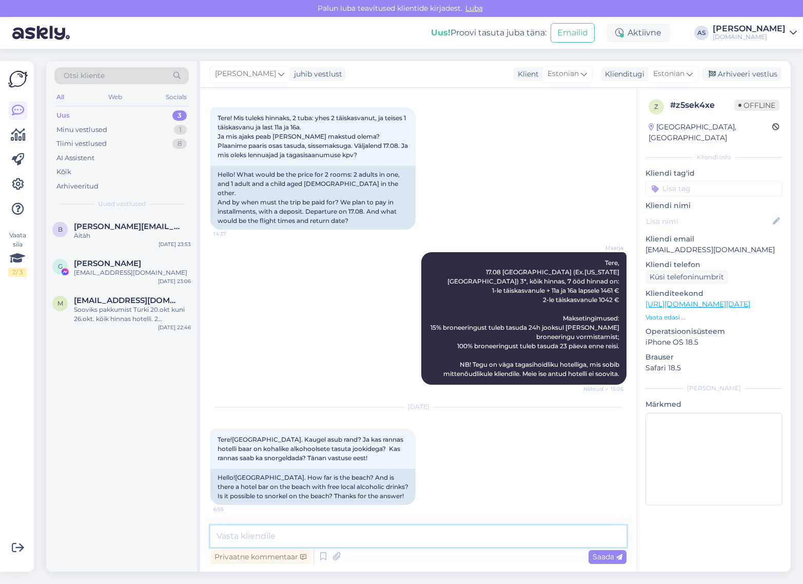
drag, startPoint x: 401, startPoint y: 527, endPoint x: 399, endPoint y: 534, distance: 7.5
click at [401, 529] on textarea at bounding box center [418, 536] width 416 height 22
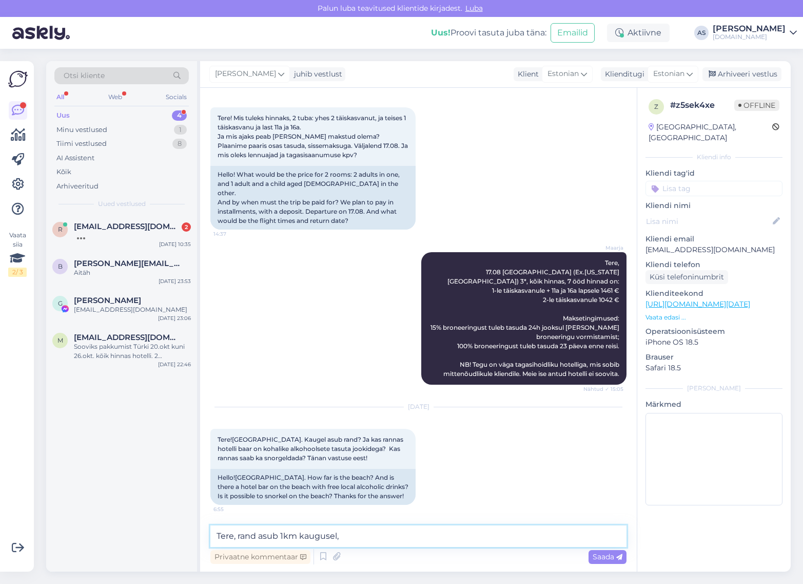
drag, startPoint x: 345, startPoint y: 535, endPoint x: 237, endPoint y: 538, distance: 108.3
click at [237, 538] on textarea "Tere, rand asub 1km kaugusel," at bounding box center [418, 536] width 416 height 22
paste textarea "[GEOGRAPHIC_DATA] ranna kogupikkus on umbes 250 m. See asub [GEOGRAPHIC_DATA] u…"
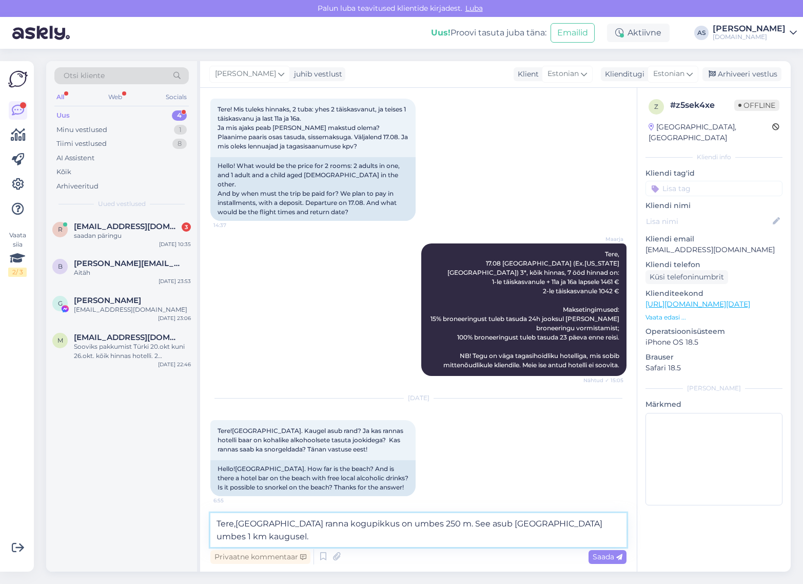
click at [236, 522] on textarea "Tere,[GEOGRAPHIC_DATA] ranna kogupikkus on umbes 250 m. See asub [GEOGRAPHIC_DA…" at bounding box center [418, 530] width 416 height 34
click at [399, 537] on textarea "Tere, [GEOGRAPHIC_DATA] ranna kogupikkus on umbes 250 m. See asub [GEOGRAPHIC_D…" at bounding box center [418, 530] width 416 height 34
type textarea "Tere, [GEOGRAPHIC_DATA] ranna kogupikkus on umbes 250 m. See asub [GEOGRAPHIC_D…"
click at [122, 246] on div "r [EMAIL_ADDRESS][DOMAIN_NAME] 3 [PERSON_NAME] [DATE] 10:35" at bounding box center [121, 233] width 151 height 37
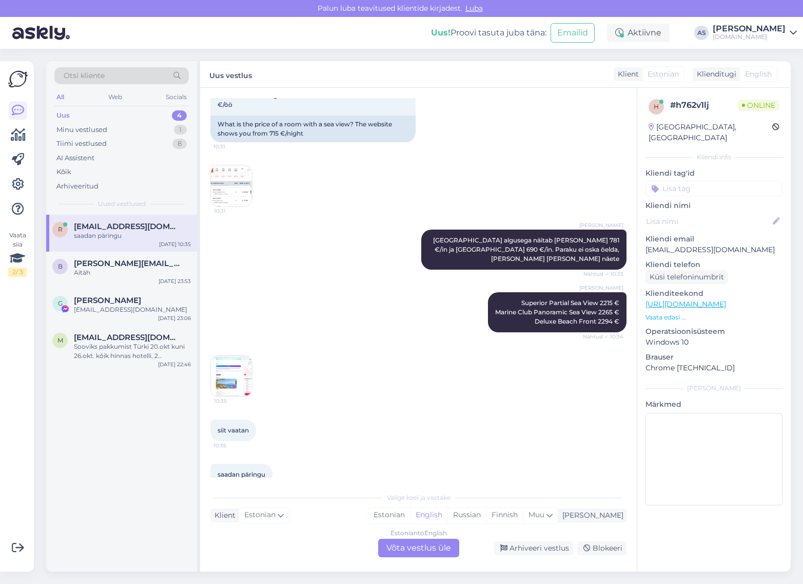
click at [419, 553] on div "Estonian to English Võta vestlus üle" at bounding box center [418, 547] width 81 height 18
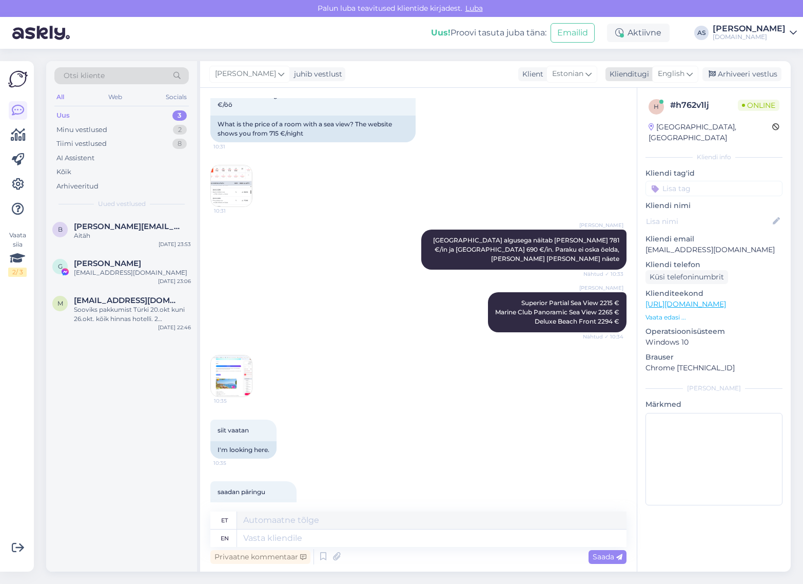
click at [684, 74] on span "English" at bounding box center [671, 73] width 27 height 11
click at [643, 131] on link "Estonian" at bounding box center [652, 136] width 113 height 16
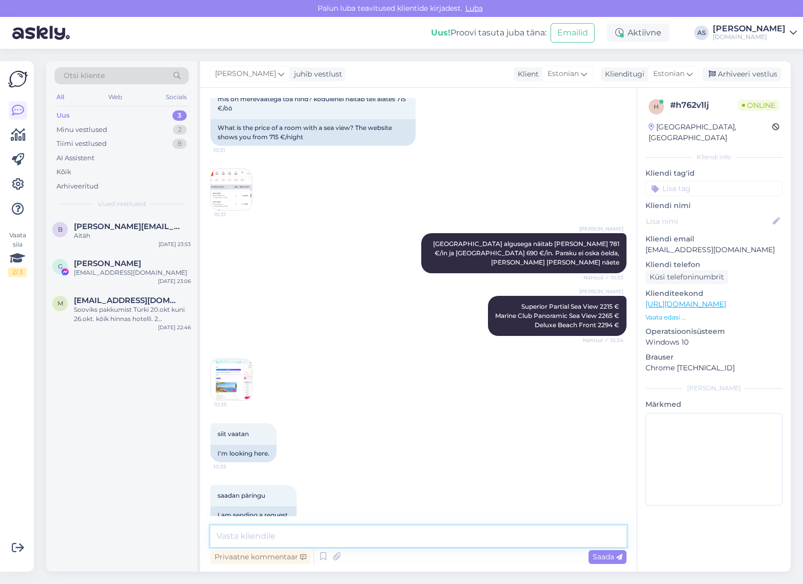
click at [316, 530] on textarea at bounding box center [418, 536] width 416 height 22
type textarea "Hästi! Jääme ootele ja vastame Teile meilile [PERSON_NAME] :)"
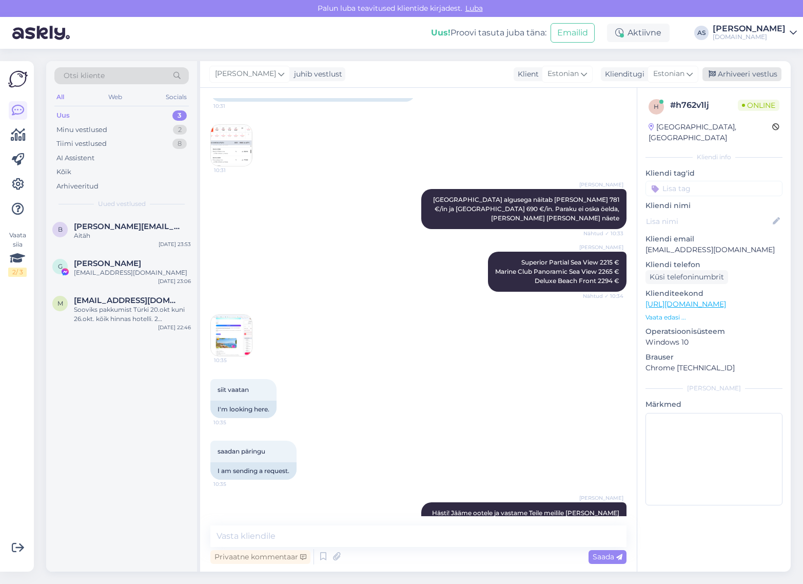
click at [738, 74] on div "Arhiveeri vestlus" at bounding box center [742, 74] width 79 height 14
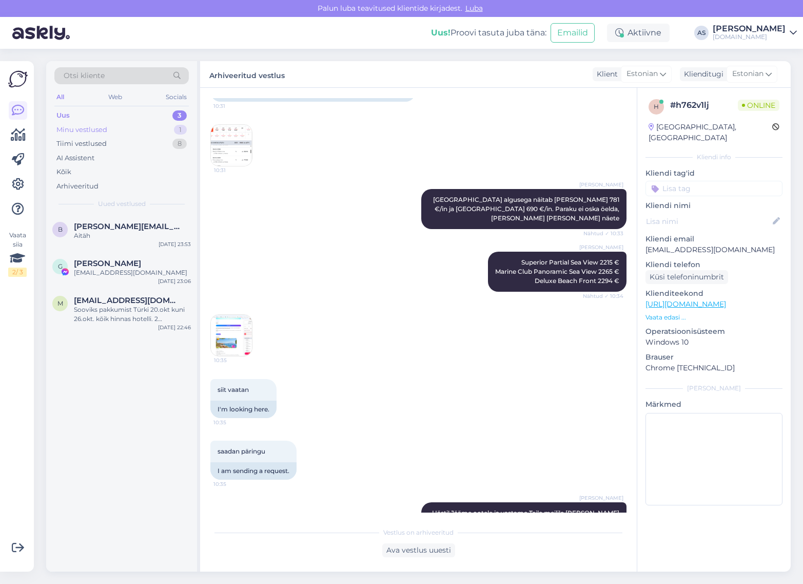
click at [129, 131] on div "Minu vestlused 1" at bounding box center [121, 130] width 134 height 14
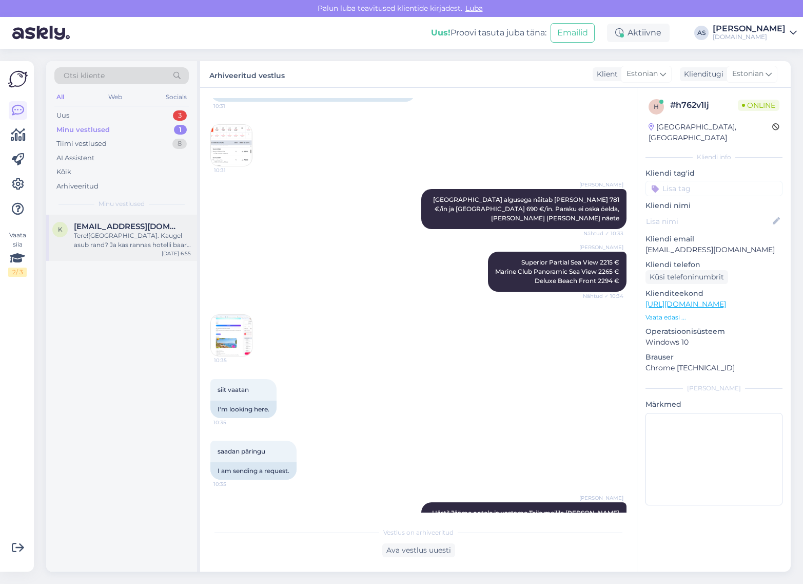
click at [138, 231] on div "Tere![GEOGRAPHIC_DATA]. Kaugel asub rand? Ja kas rannas hotelli baar on kohalik…" at bounding box center [132, 240] width 117 height 18
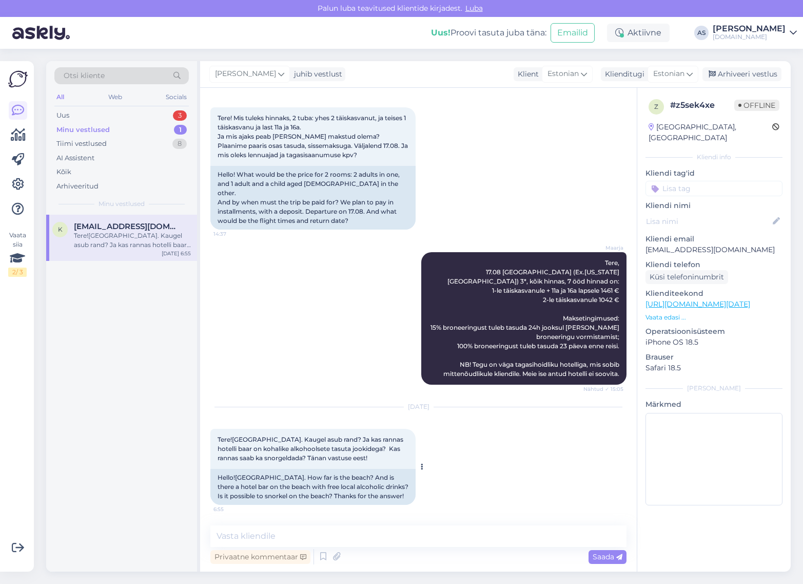
drag, startPoint x: 240, startPoint y: 450, endPoint x: 213, endPoint y: 425, distance: 37.0
click at [213, 429] on div "Tere![GEOGRAPHIC_DATA]. Kaugel asub rand? Ja kas rannas hotelli baar on kohalik…" at bounding box center [312, 449] width 205 height 40
copy span "Tere![GEOGRAPHIC_DATA]. Kaugel asub rand? Ja kas rannas hotelli baar on kohalik…"
paste textarea "Tere! Rand asub hotellist umbes 1 km kaugusel, sinna viib tasuta transfeer. Ran…"
type textarea "Tere! Rand asub hotellist umbes 1 km kaugusel, sinna viib tasuta transfeer. Ran…"
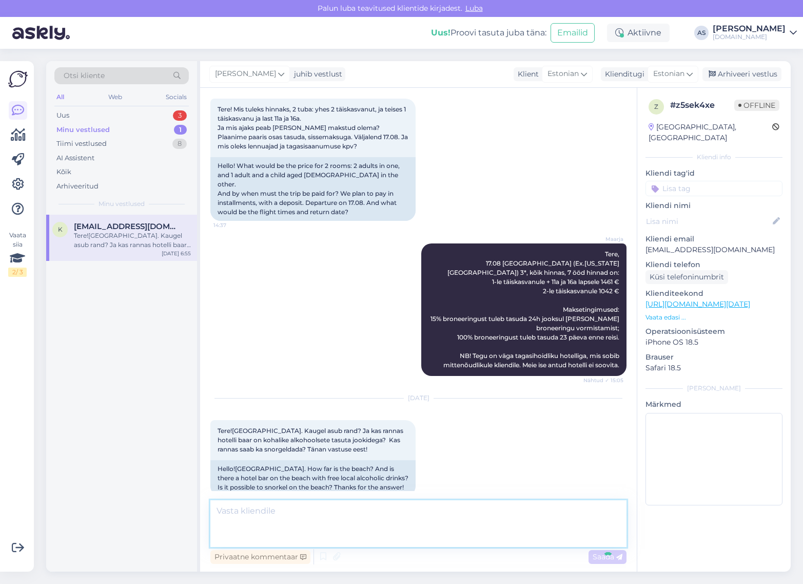
scroll to position [134, 0]
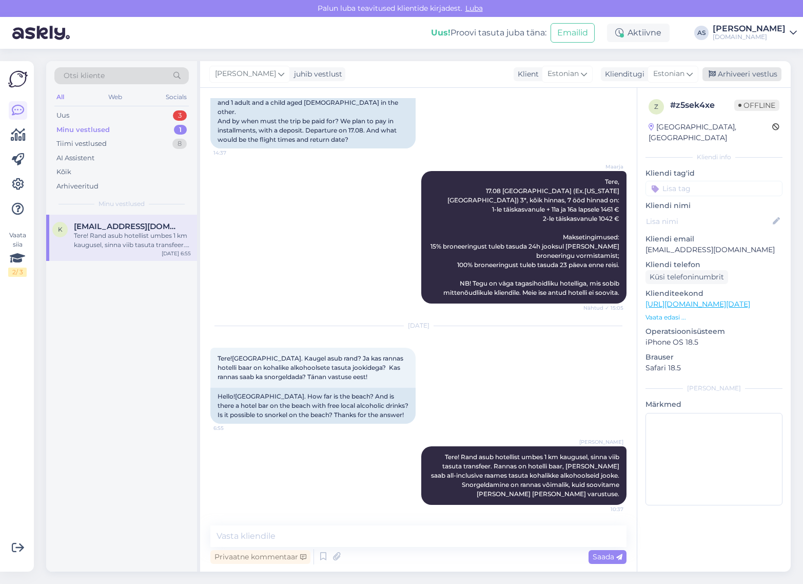
click at [734, 75] on div "Arhiveeri vestlus" at bounding box center [742, 74] width 79 height 14
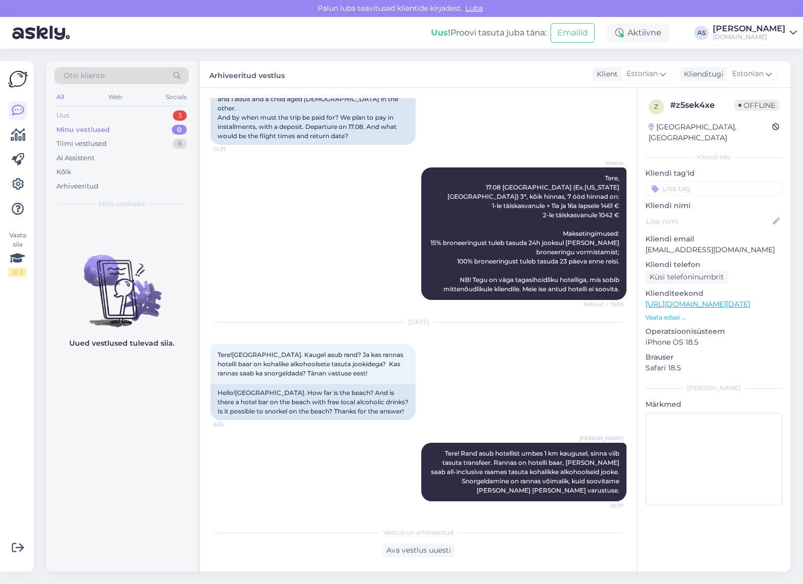
click at [144, 117] on div "Uus 3" at bounding box center [121, 115] width 134 height 14
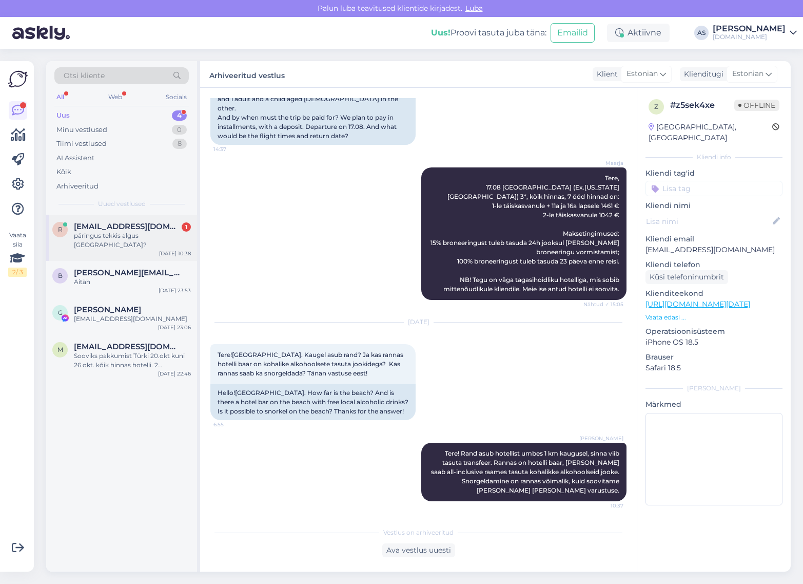
click at [165, 239] on div "päringus tekkis algus [GEOGRAPHIC_DATA]?" at bounding box center [132, 240] width 117 height 18
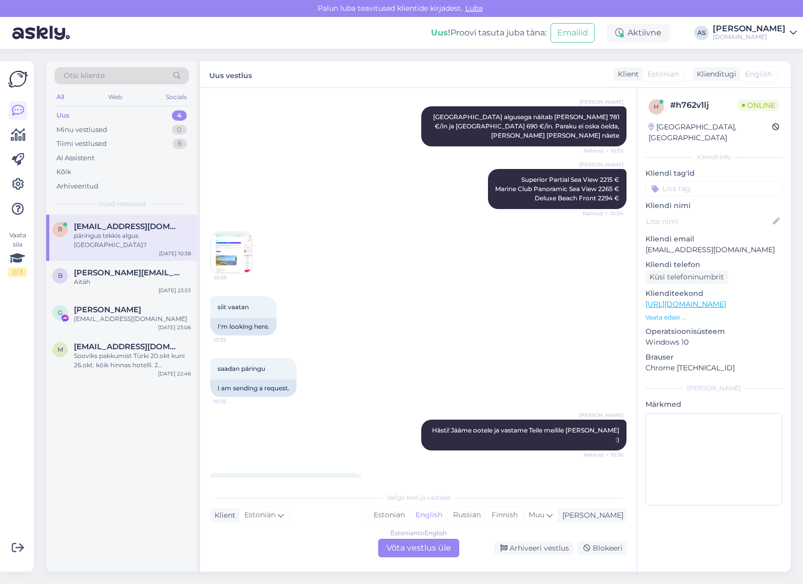
click at [422, 552] on div "Estonian to English Võta vestlus üle" at bounding box center [418, 547] width 81 height 18
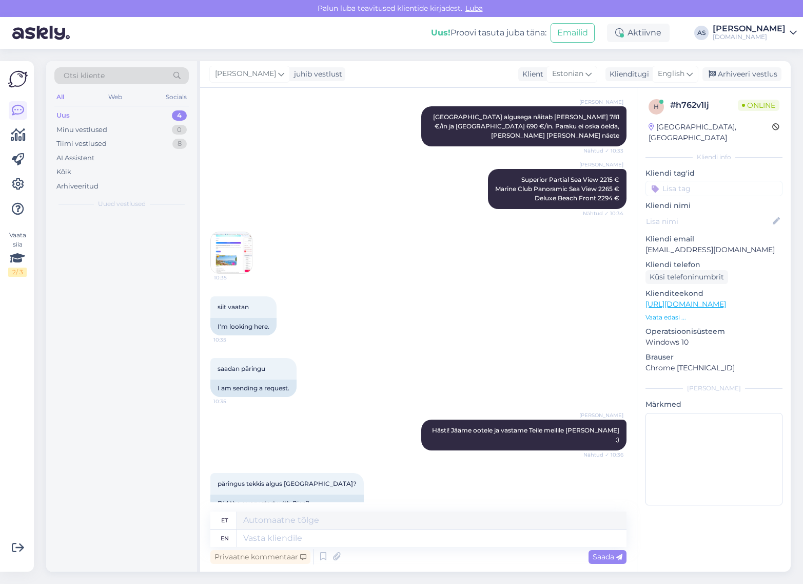
scroll to position [558, 0]
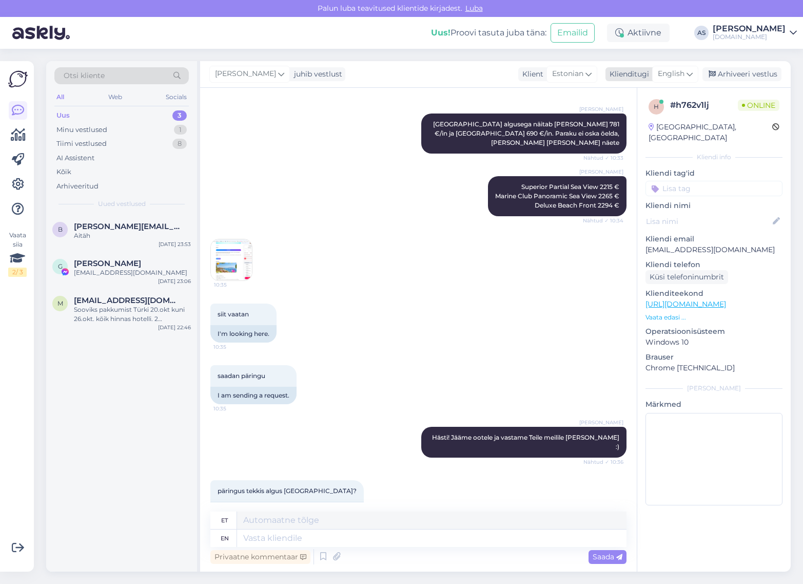
click at [684, 75] on span "English" at bounding box center [671, 73] width 27 height 11
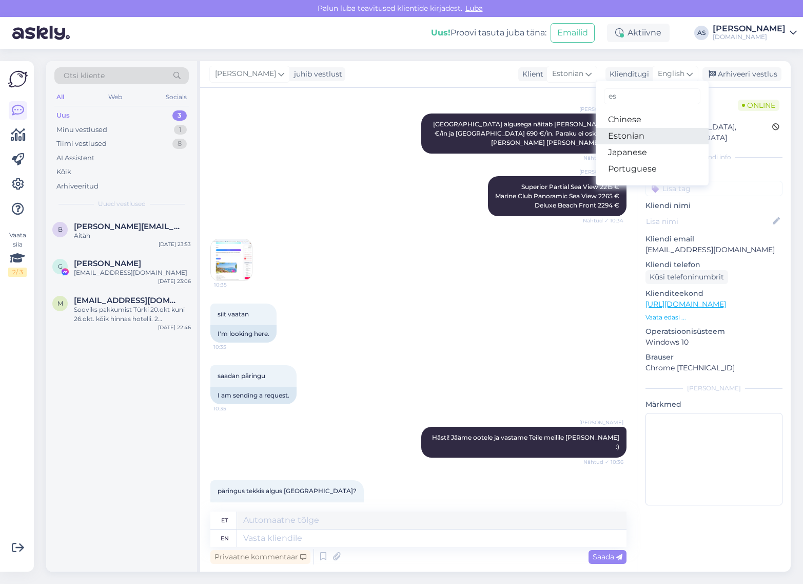
click at [650, 131] on link "Estonian" at bounding box center [652, 136] width 113 height 16
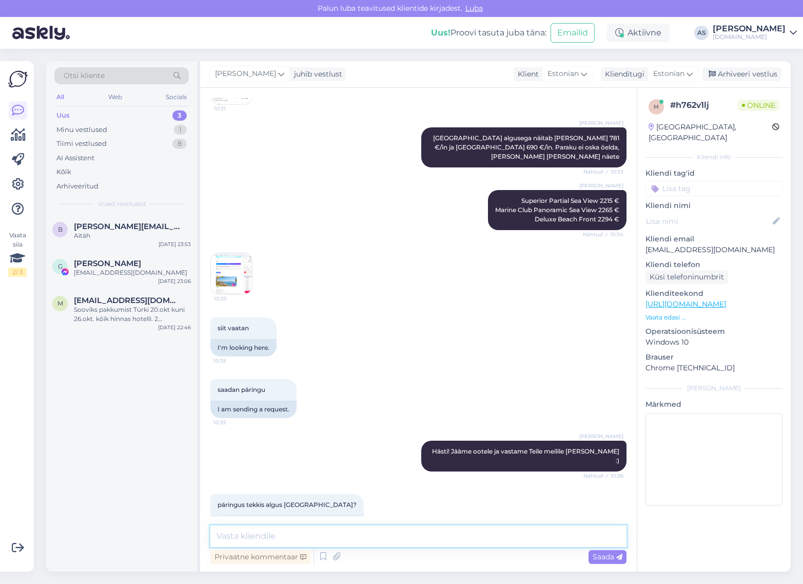
click at [371, 532] on textarea at bounding box center [418, 536] width 416 height 22
type textarea "Siis tegemist [GEOGRAPHIC_DATA] algusega reisi hinnaga"
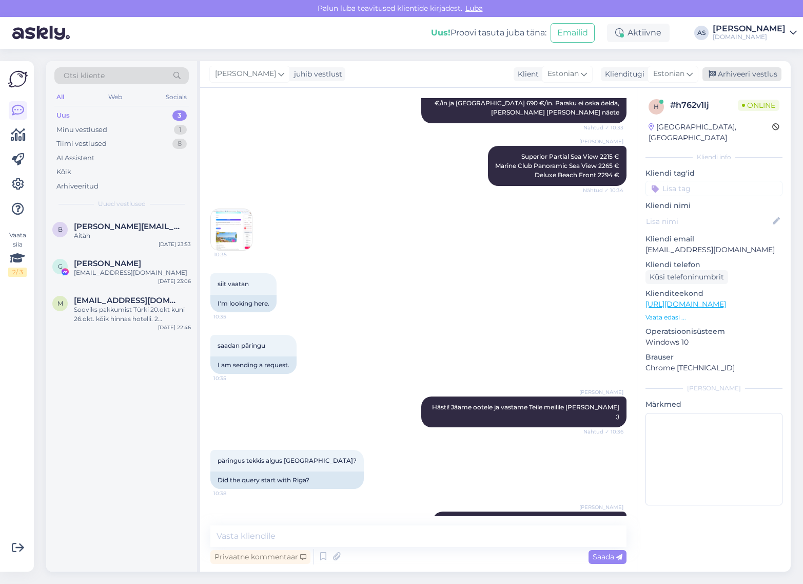
click at [720, 67] on div "Arhiveeri vestlus" at bounding box center [742, 74] width 79 height 14
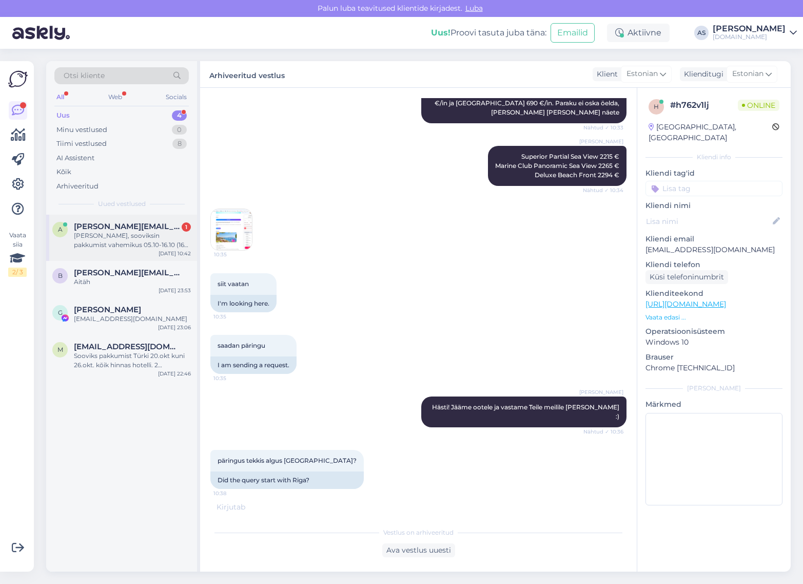
click at [130, 247] on div "[PERSON_NAME], sooviksin pakkumist vahemikus 05.10-16.10 (16 pean kindlasti tag…" at bounding box center [132, 240] width 117 height 18
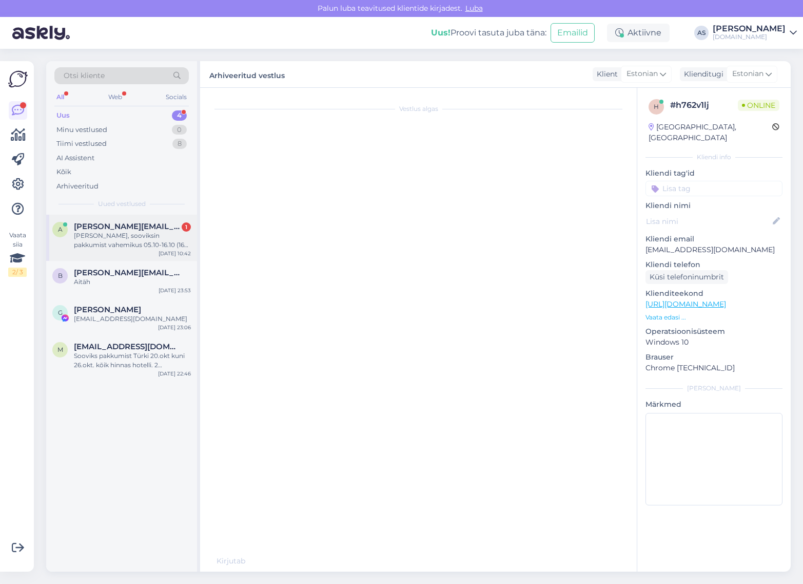
scroll to position [0, 0]
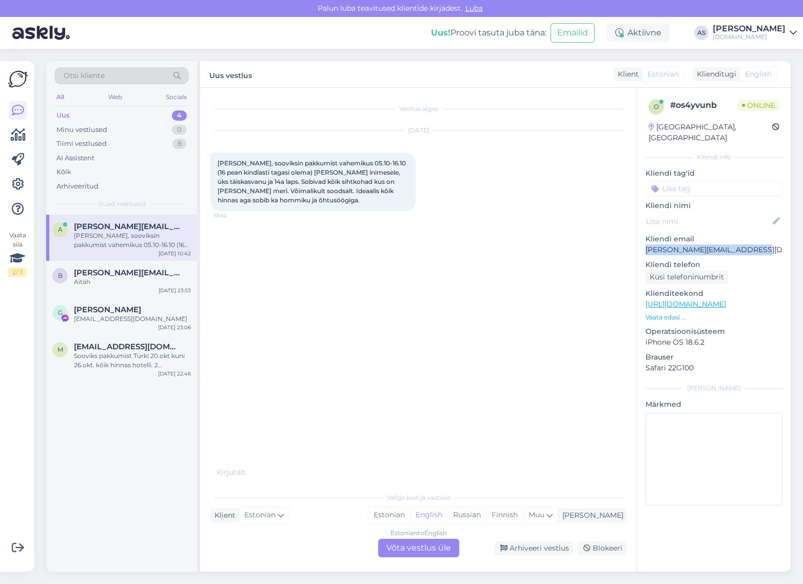
drag, startPoint x: 758, startPoint y: 244, endPoint x: 637, endPoint y: 239, distance: 121.2
click at [637, 240] on div "o # os4yvunb Online [GEOGRAPHIC_DATA], [GEOGRAPHIC_DATA] Kliendi info Kliendi t…" at bounding box center [713, 304] width 153 height 433
copy p "[PERSON_NAME][EMAIL_ADDRESS][DOMAIN_NAME]"
click at [414, 547] on div "Estonian to English Võta vestlus üle" at bounding box center [418, 547] width 81 height 18
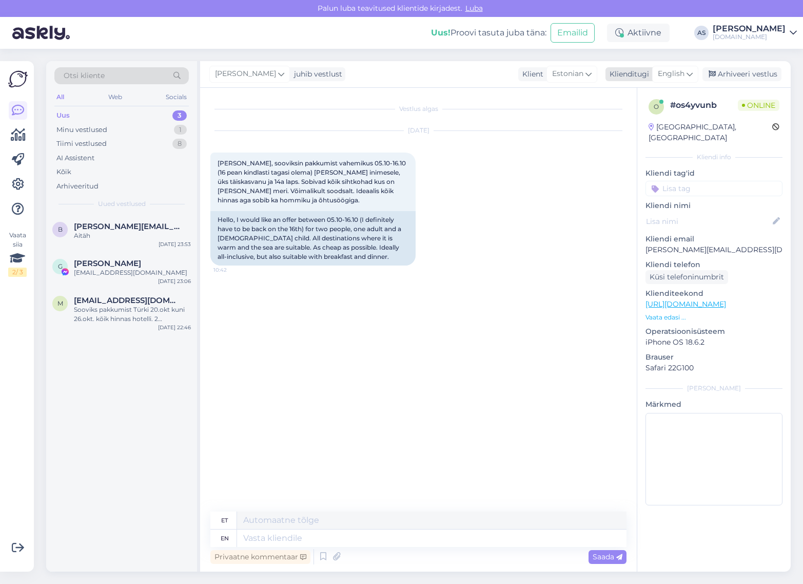
click at [671, 73] on span "English" at bounding box center [671, 73] width 27 height 11
click at [651, 131] on link "Estonian" at bounding box center [652, 136] width 113 height 16
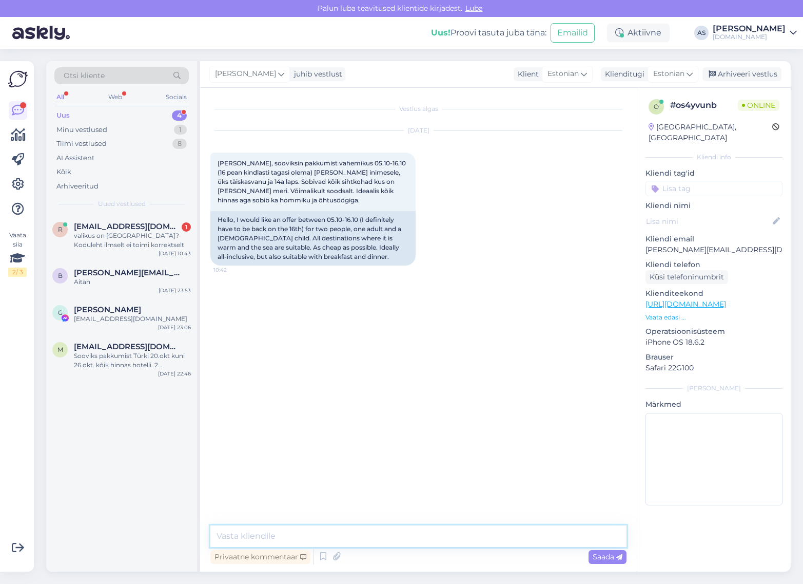
click at [327, 537] on textarea at bounding box center [418, 536] width 416 height 22
click at [332, 529] on textarea at bounding box center [418, 536] width 416 height 22
type textarea "Tere, palun täpsustage milline on maksimaalne eelarve [PERSON_NAME] kokku?"
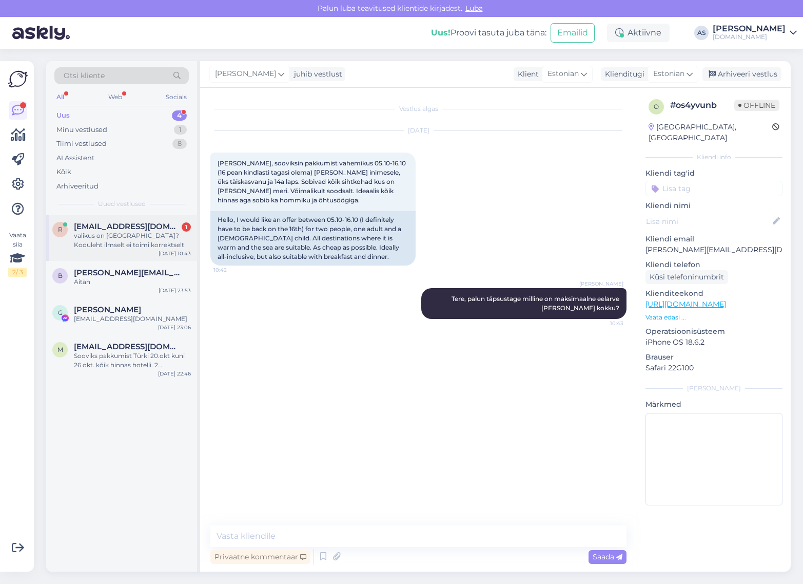
click at [133, 226] on span "[EMAIL_ADDRESS][DOMAIN_NAME]" at bounding box center [127, 226] width 107 height 9
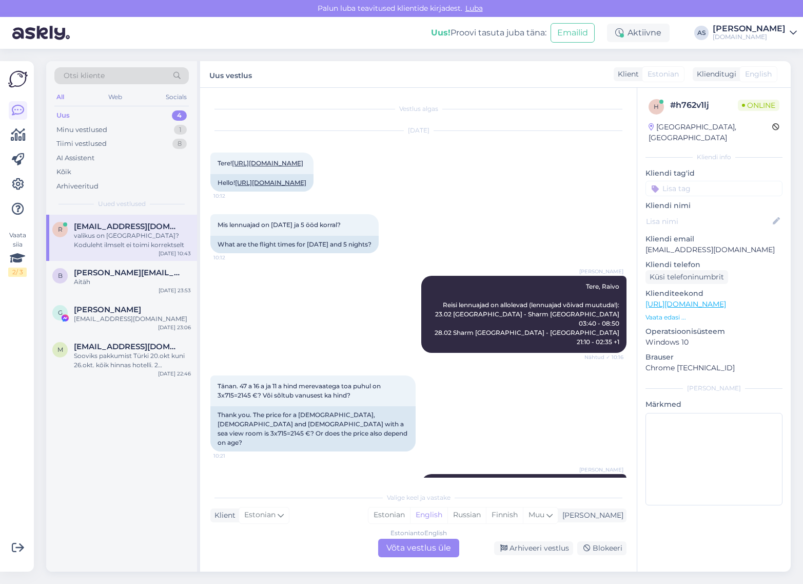
scroll to position [671, 0]
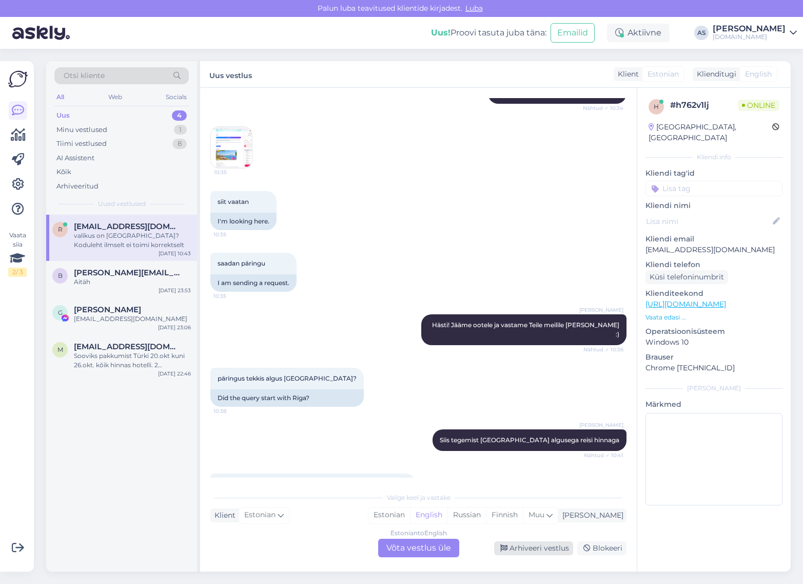
click at [528, 547] on div "Arhiveeri vestlus" at bounding box center [533, 548] width 79 height 14
